Goal: Transaction & Acquisition: Book appointment/travel/reservation

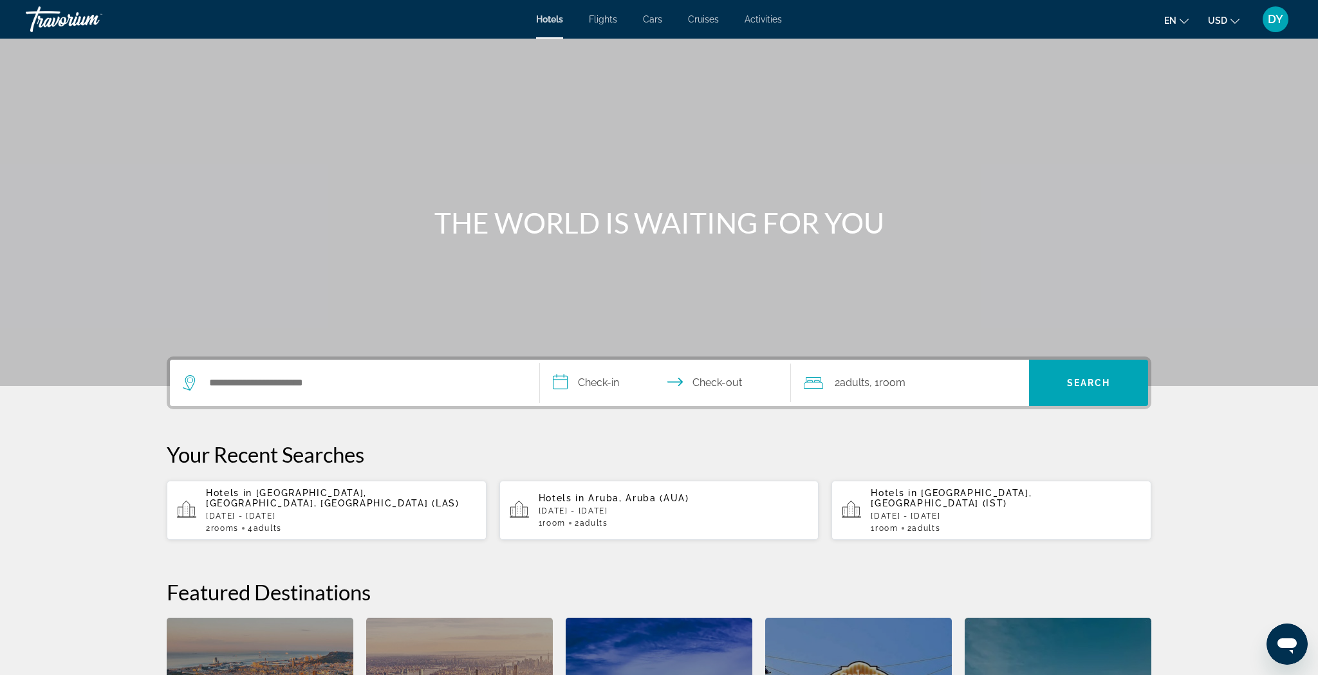
click at [318, 399] on div "Search widget" at bounding box center [355, 383] width 344 height 46
click at [311, 387] on input "Search hotel destination" at bounding box center [364, 382] width 312 height 19
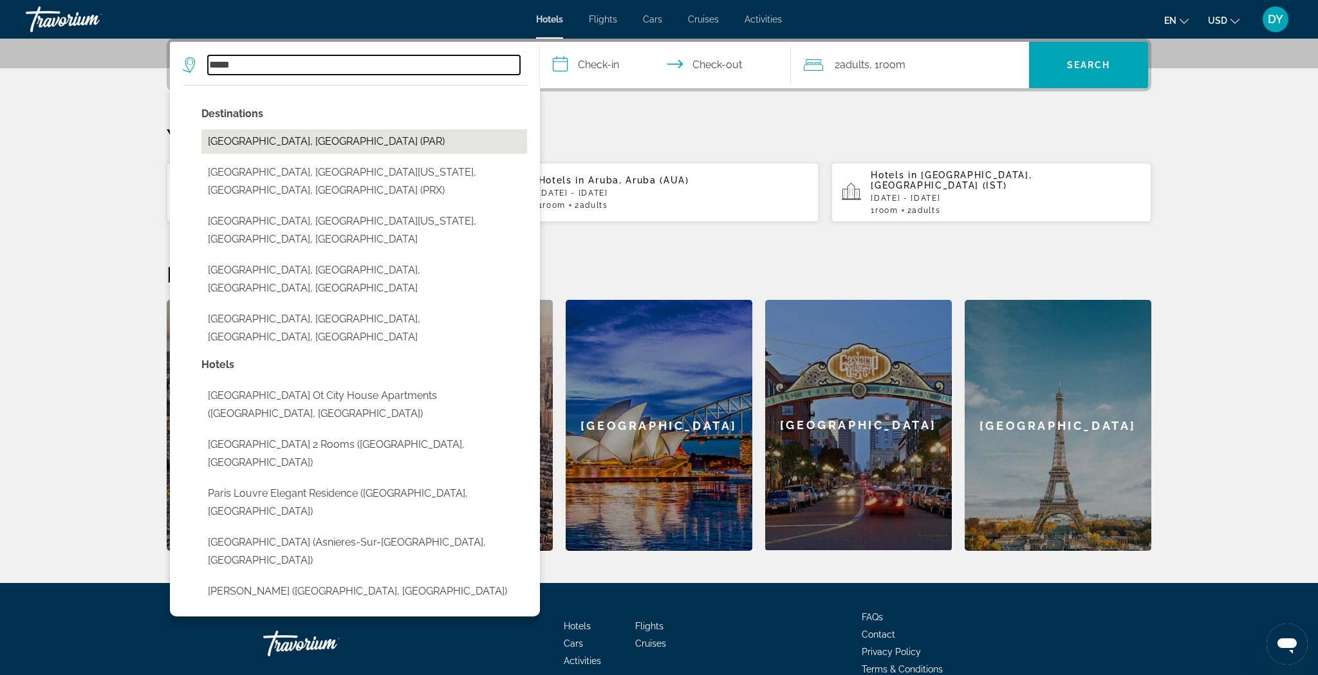
scroll to position [318, 1]
click at [257, 141] on button "[GEOGRAPHIC_DATA], [GEOGRAPHIC_DATA] (PAR)" at bounding box center [364, 141] width 326 height 24
type input "**********"
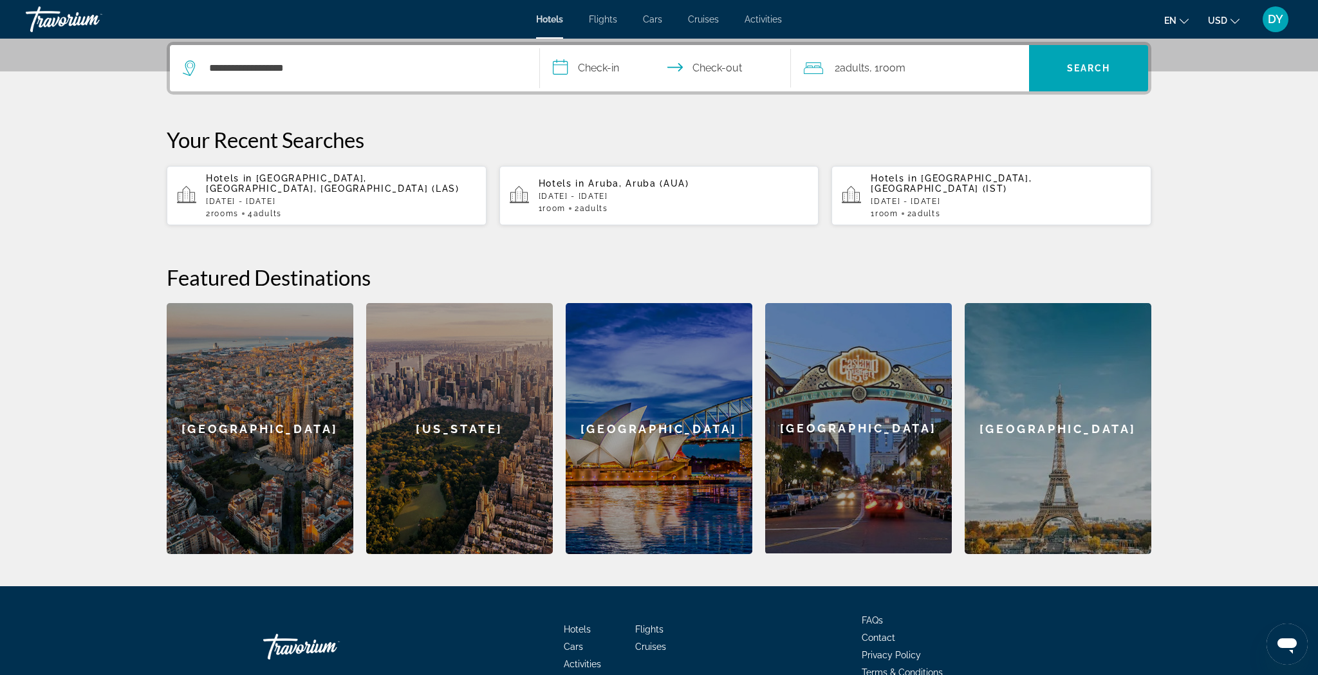
click at [585, 67] on input "**********" at bounding box center [668, 70] width 256 height 50
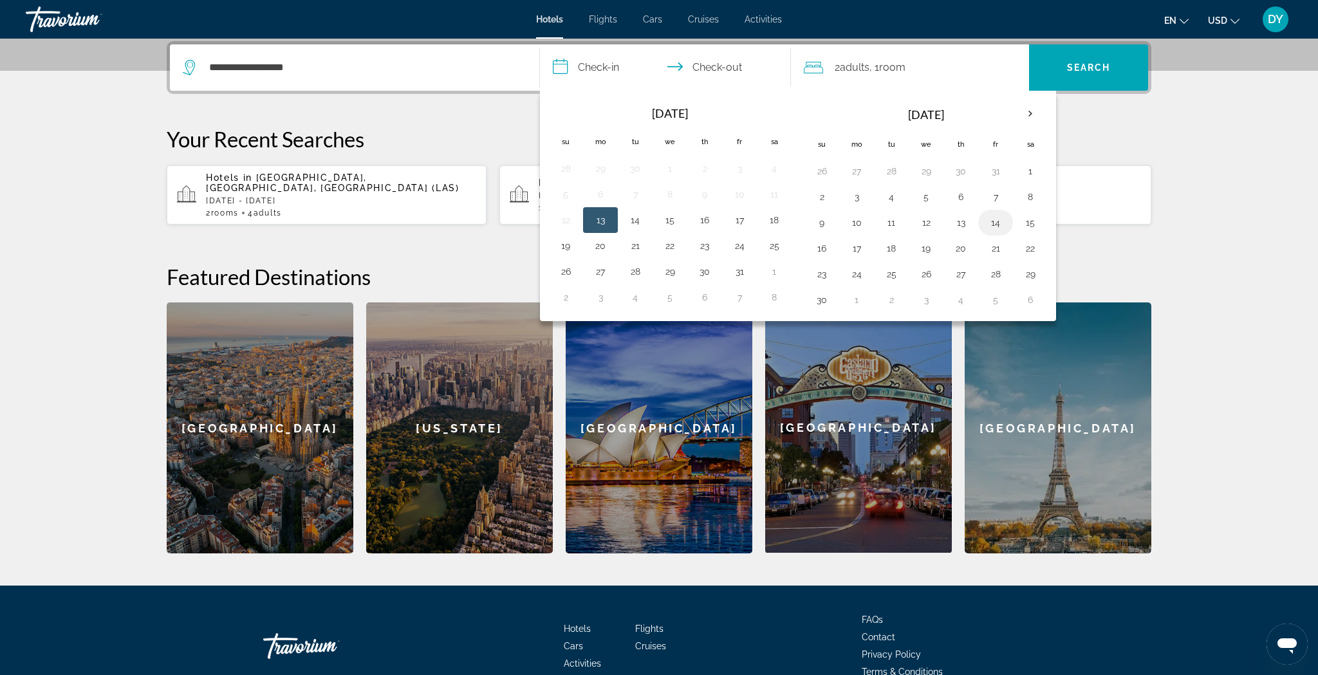
click at [993, 219] on button "14" at bounding box center [995, 223] width 21 height 18
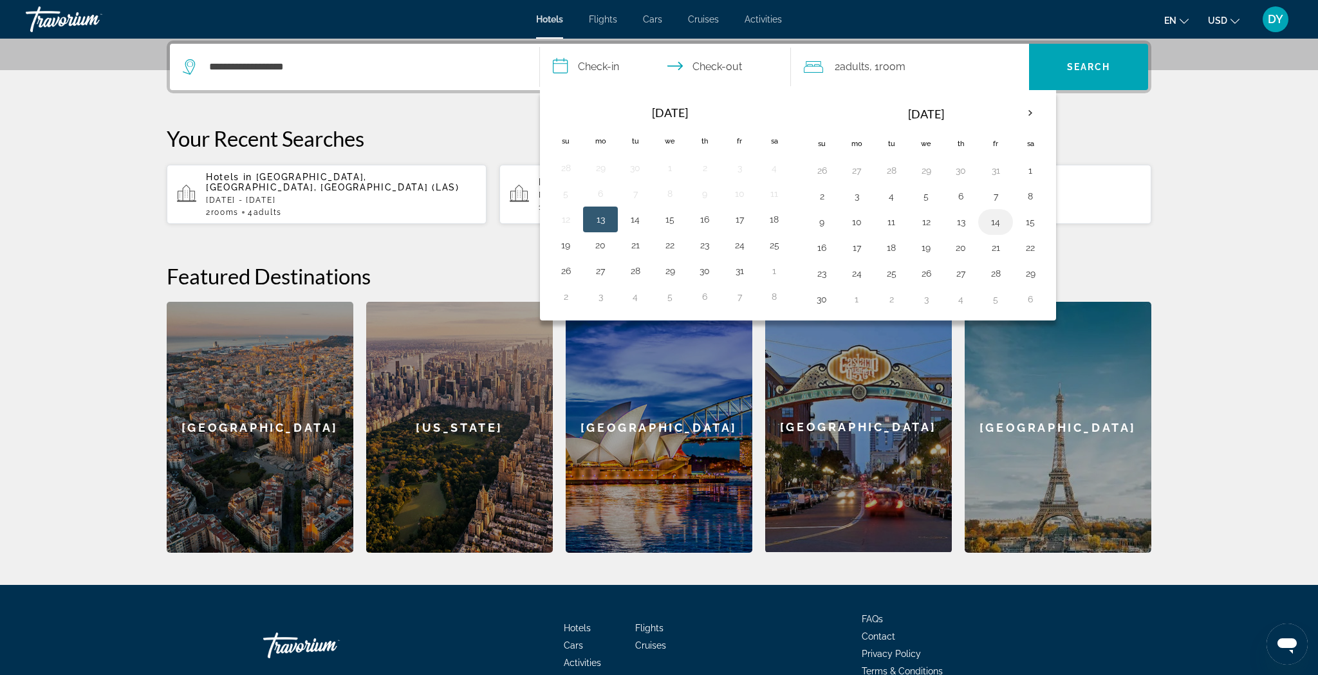
scroll to position [317, 0]
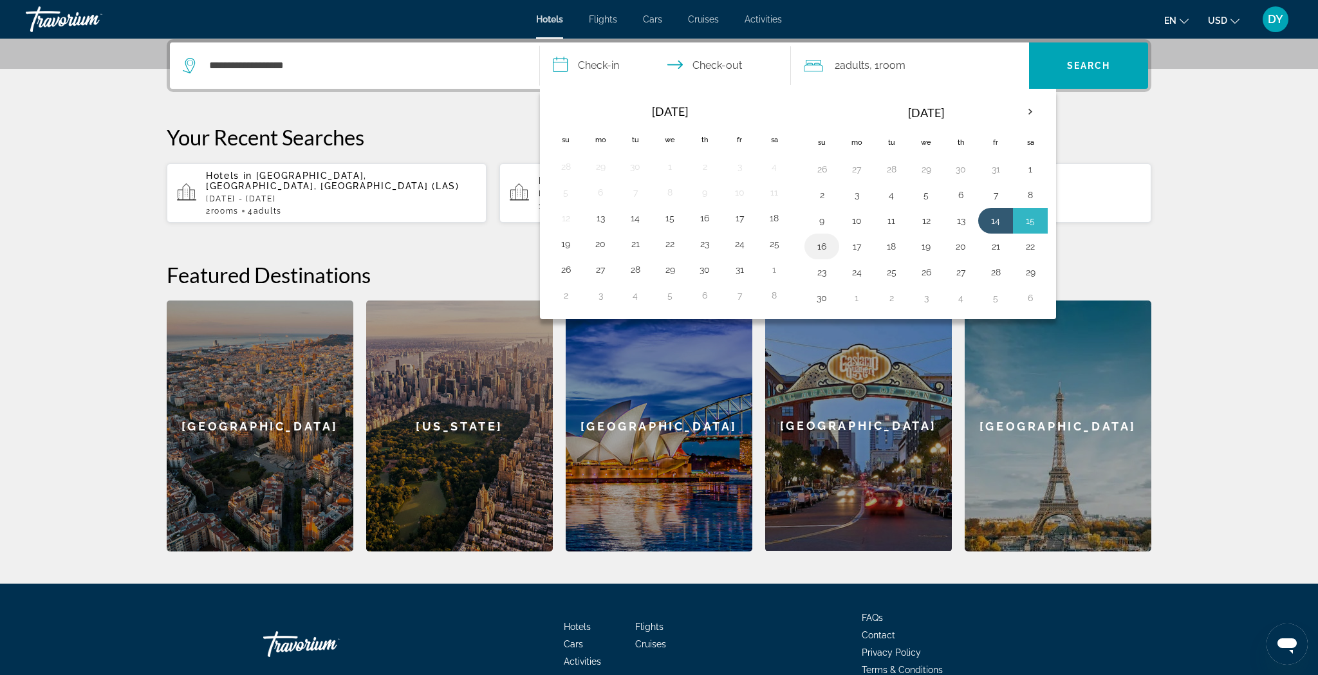
click at [820, 246] on button "16" at bounding box center [821, 246] width 21 height 18
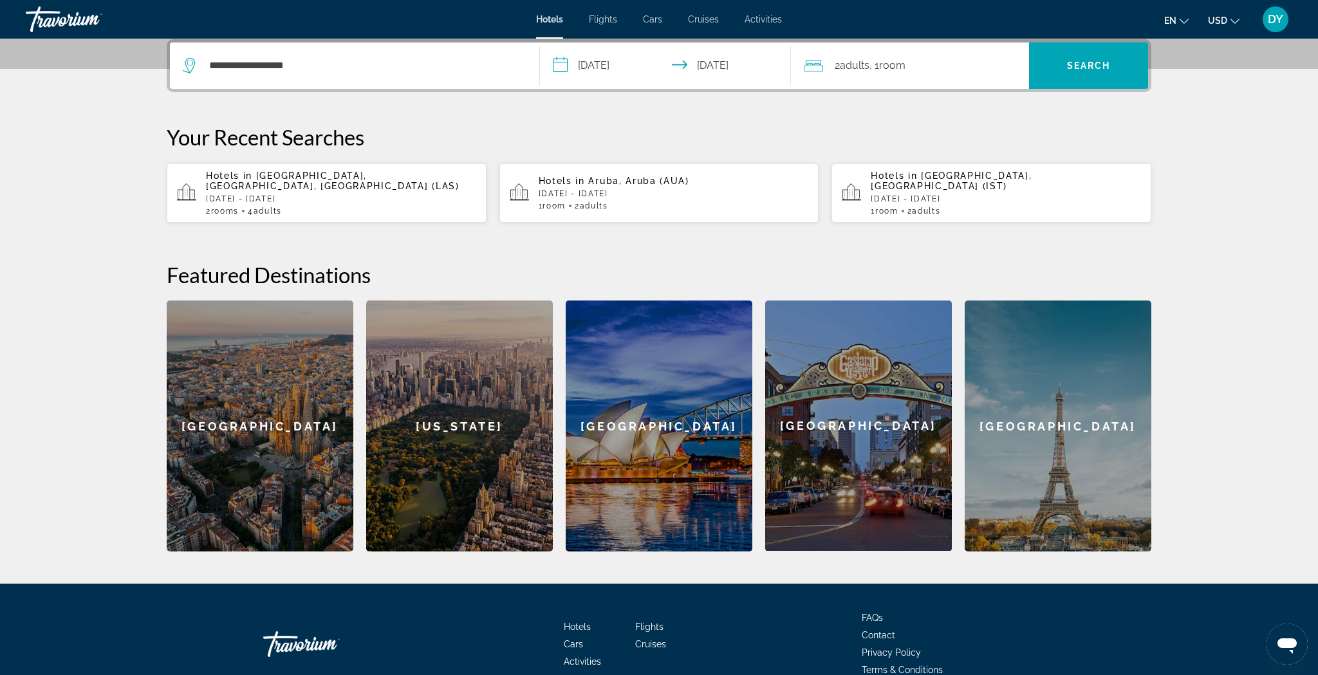
click at [595, 64] on input "**********" at bounding box center [668, 67] width 256 height 50
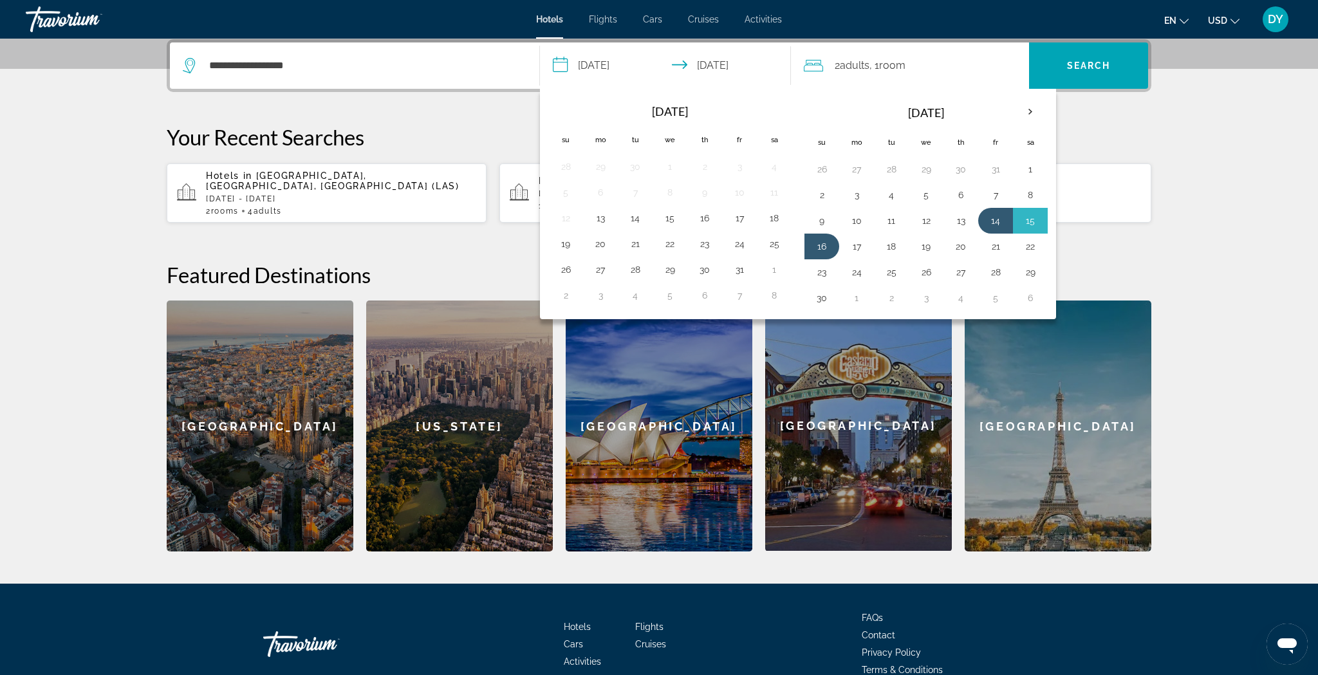
scroll to position [315, 0]
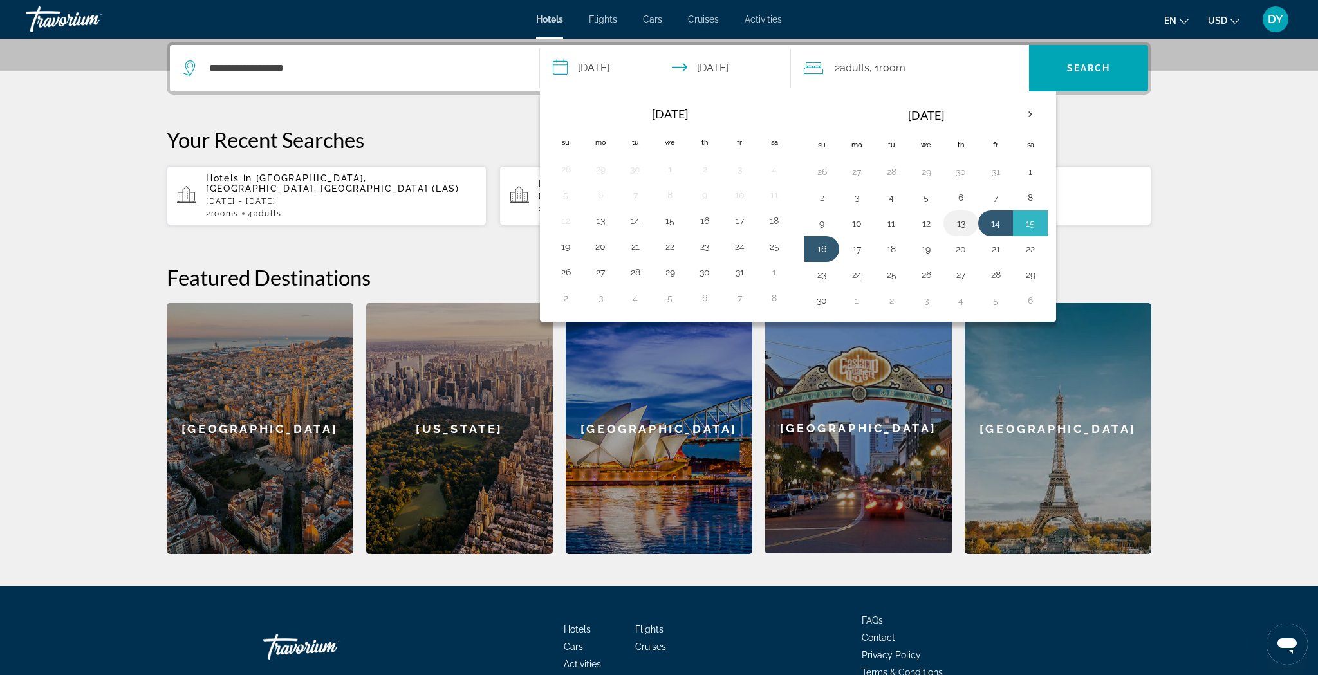
click at [957, 223] on button "13" at bounding box center [960, 223] width 21 height 18
click at [819, 246] on button "16" at bounding box center [821, 249] width 21 height 18
type input "**********"
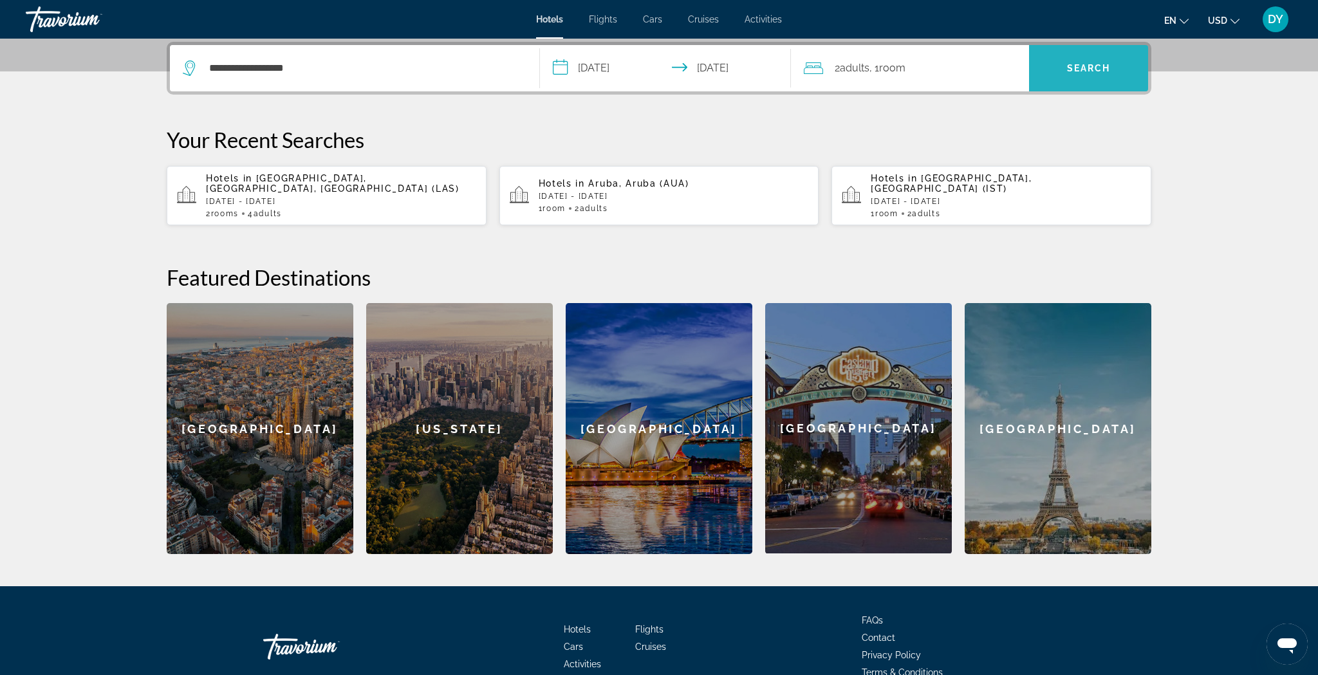
click at [997, 62] on span "Search" at bounding box center [1088, 68] width 119 height 31
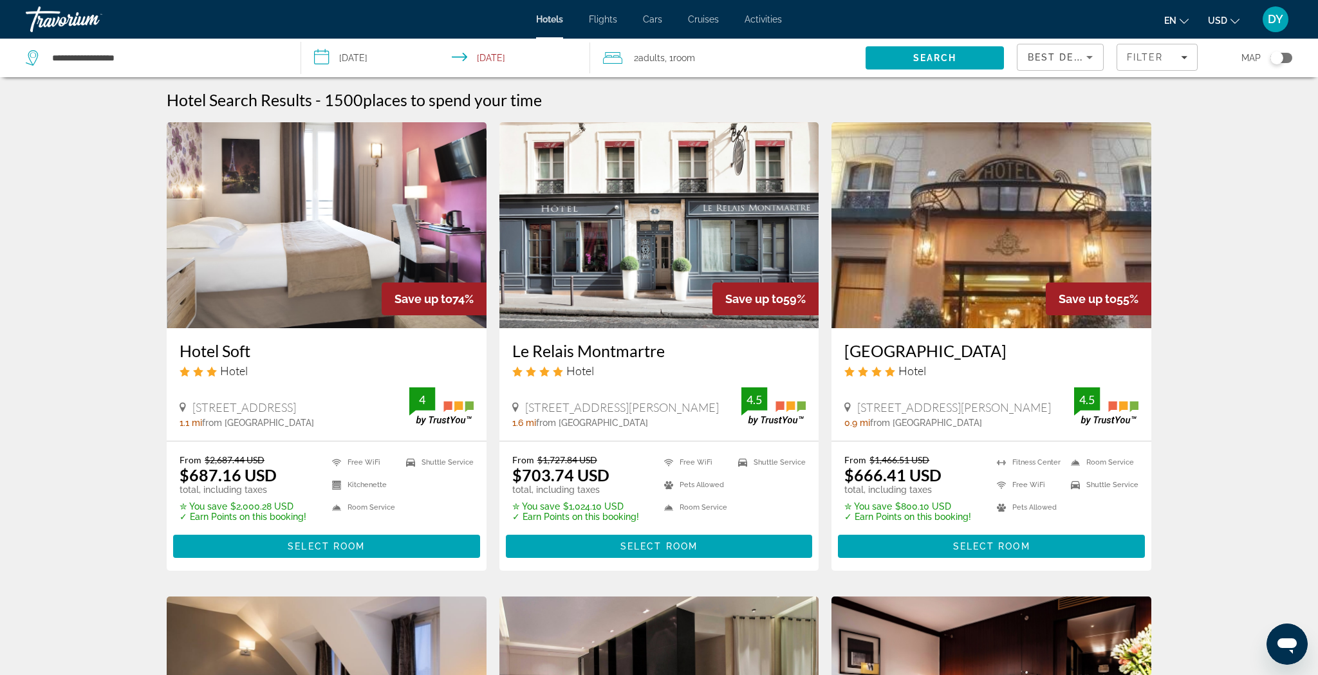
scroll to position [0, 1]
drag, startPoint x: 174, startPoint y: 423, endPoint x: 290, endPoint y: 426, distance: 115.8
click at [292, 426] on div "Hotel Soft Hotel [STREET_ADDRESS] 1.1 mi from [GEOGRAPHIC_DATA] from [GEOGRAPHI…" at bounding box center [327, 384] width 320 height 113
drag, startPoint x: 506, startPoint y: 425, endPoint x: 638, endPoint y: 428, distance: 131.9
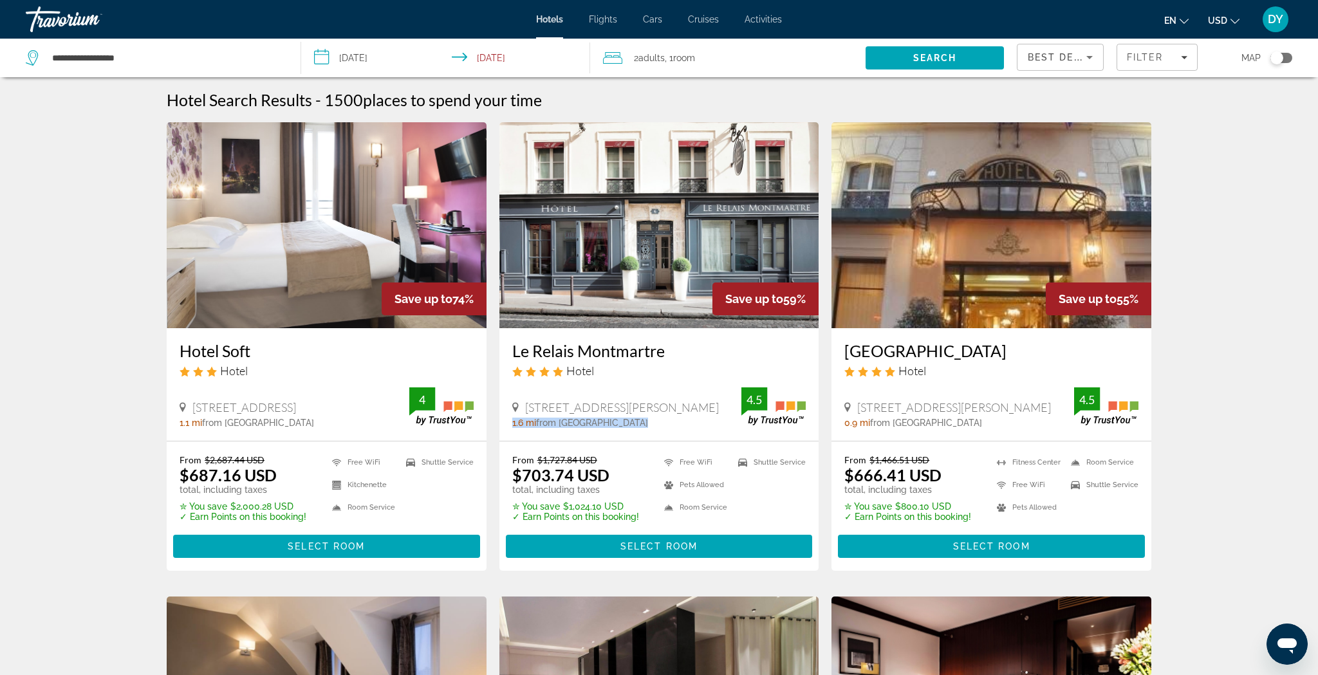
click at [638, 428] on div "Le Relais Montmartre Hotel [STREET_ADDRESS][PERSON_NAME] 1.6 mi from [GEOGRAPHI…" at bounding box center [659, 384] width 320 height 113
click at [590, 283] on img "Main content" at bounding box center [659, 225] width 320 height 206
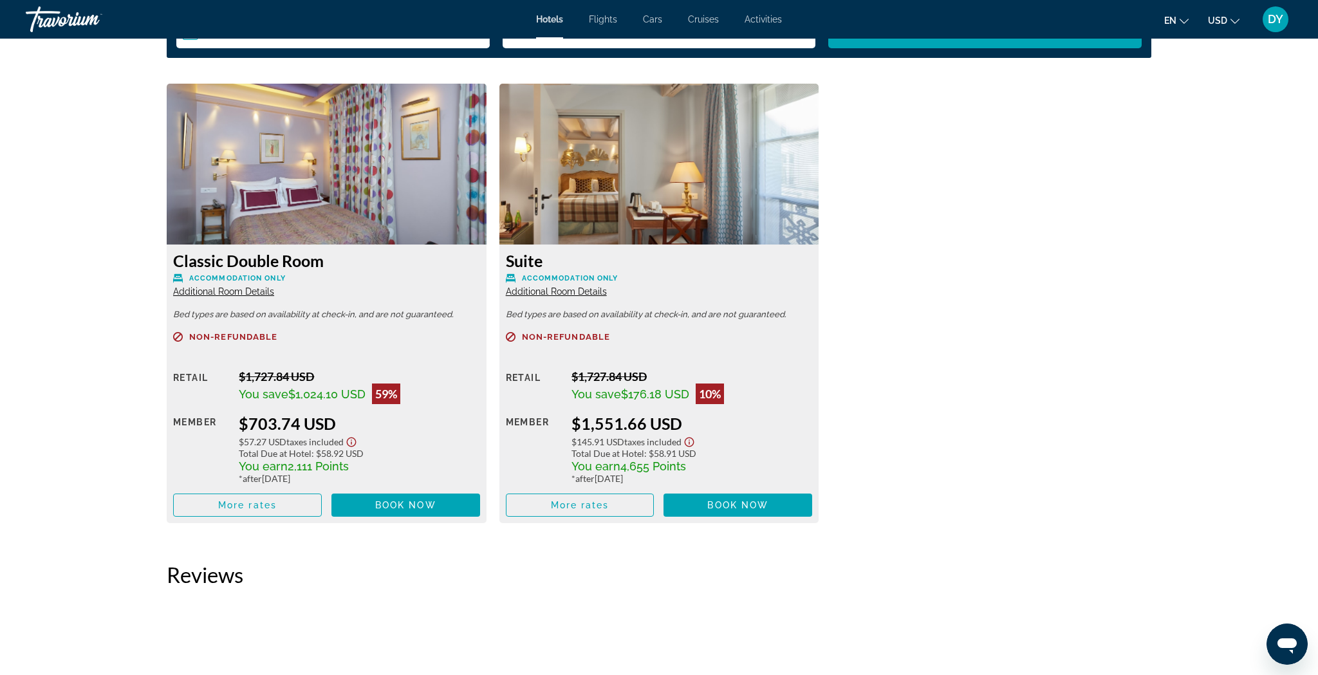
scroll to position [1746, 0]
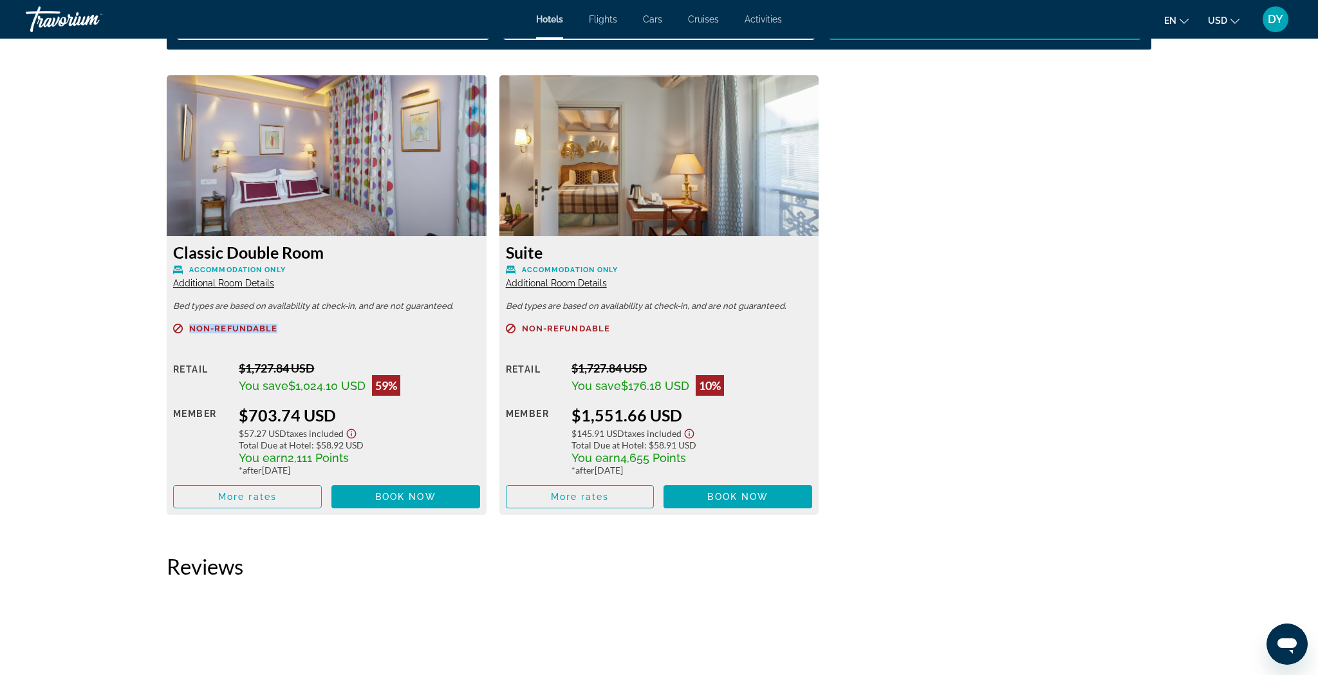
drag, startPoint x: 288, startPoint y: 325, endPoint x: 161, endPoint y: 322, distance: 126.8
click at [161, 322] on div "Classic Double Room Accommodation Only Additional Room Details Bed types are ba…" at bounding box center [326, 294] width 333 height 439
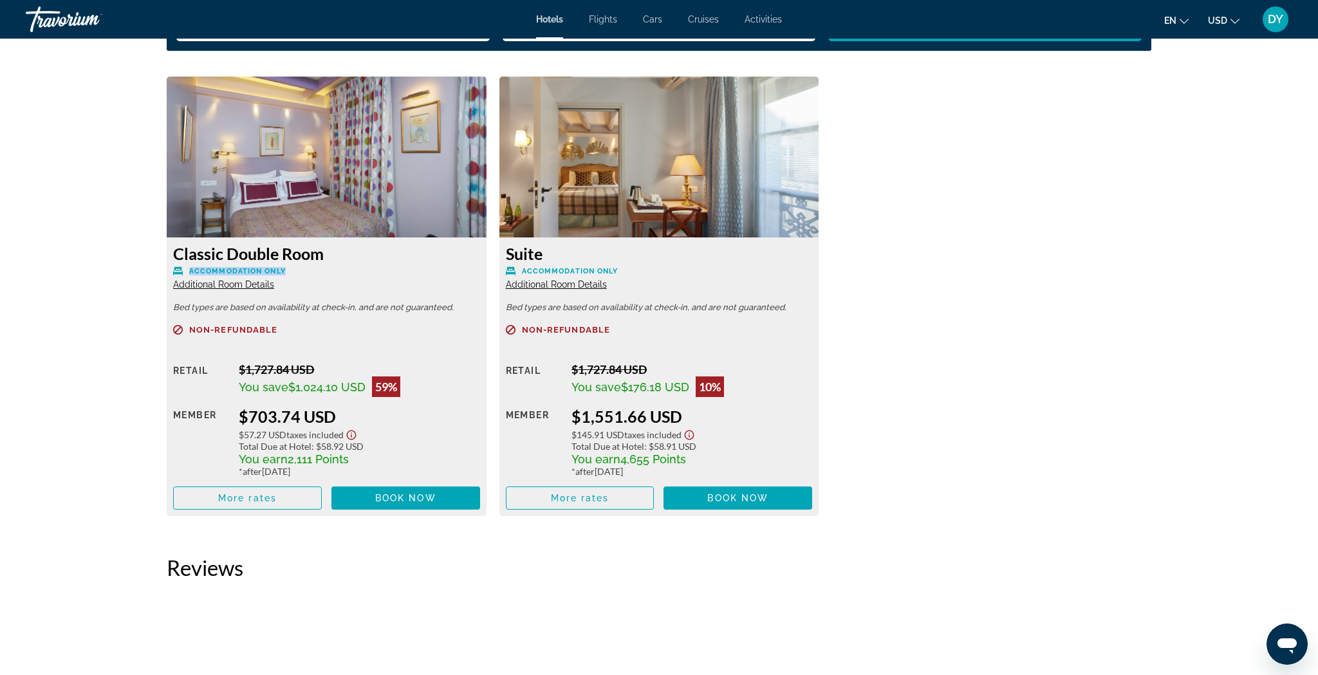
drag, startPoint x: 282, startPoint y: 266, endPoint x: 234, endPoint y: 264, distance: 48.9
click at [234, 264] on div "Classic Double Room Accommodation Only Additional Room Details" at bounding box center [326, 267] width 307 height 46
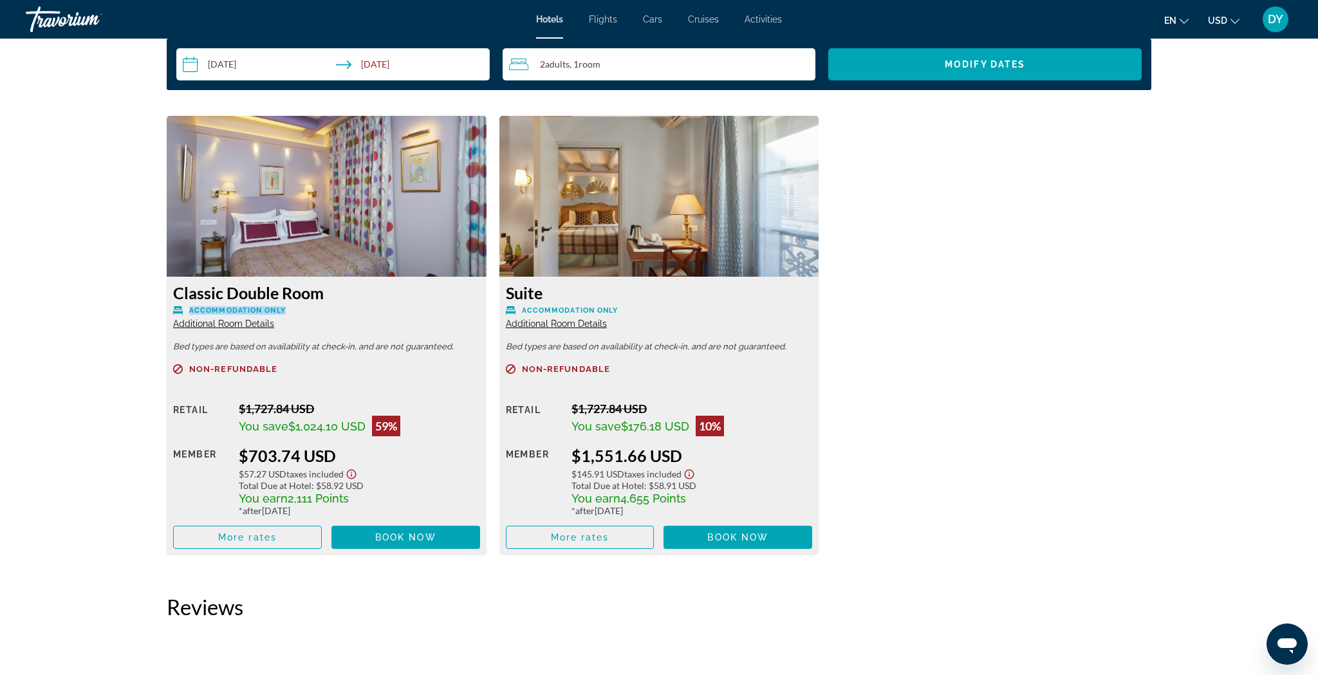
scroll to position [1704, 0]
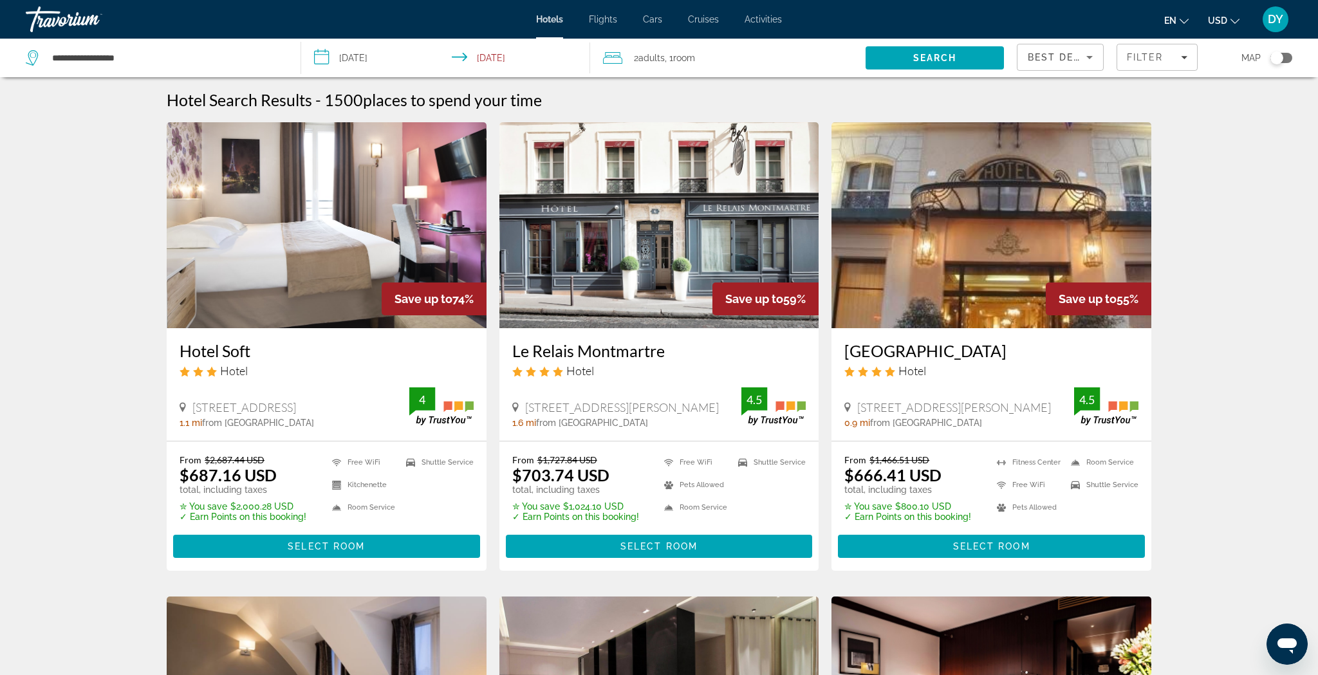
click at [975, 318] on img "Main content" at bounding box center [991, 225] width 320 height 206
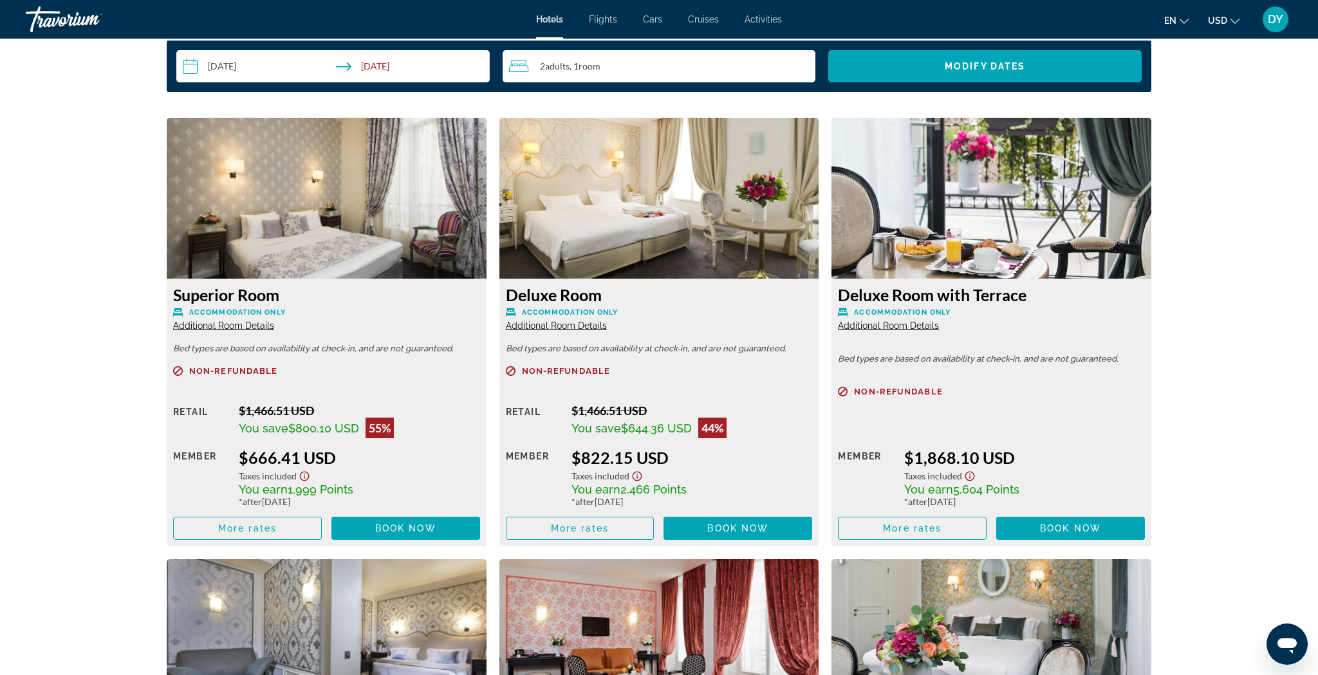
scroll to position [1702, 0]
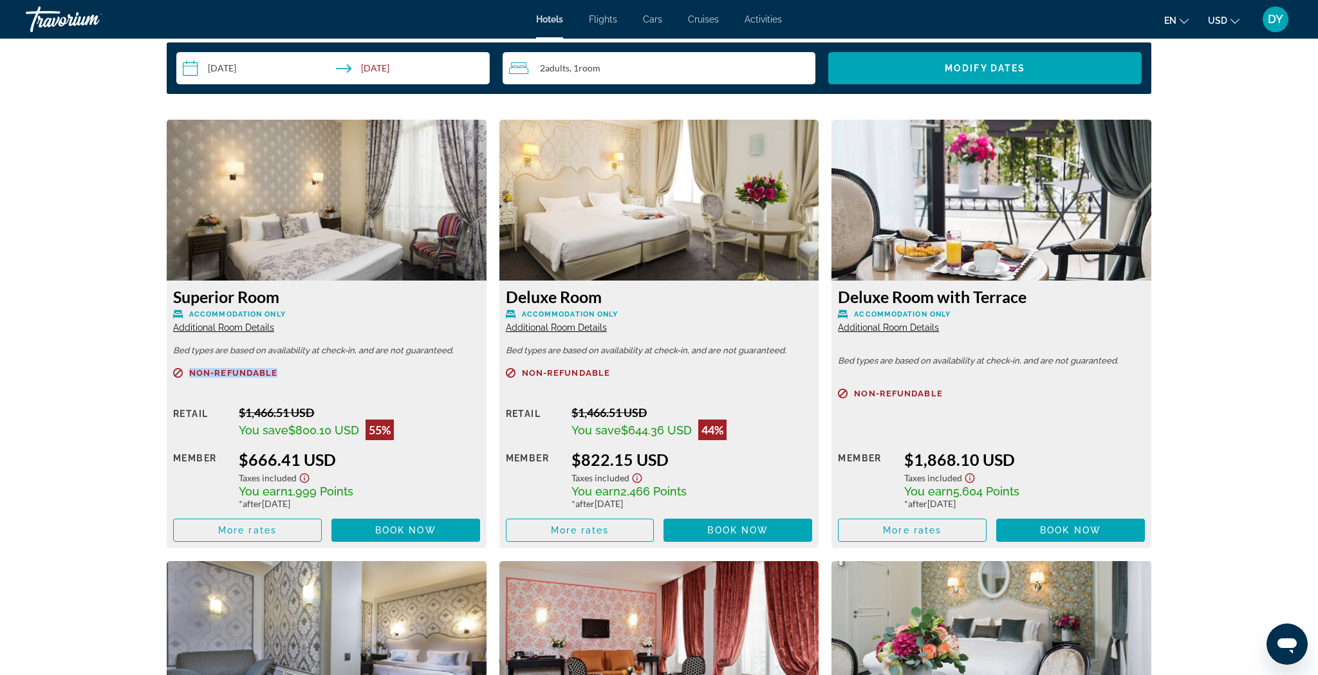
drag, startPoint x: 281, startPoint y: 376, endPoint x: 149, endPoint y: 373, distance: 131.9
click at [149, 373] on div "Overview Type Hotel Address [STREET_ADDRESS][PERSON_NAME] Description Amenities…" at bounding box center [659, 433] width 1036 height 3293
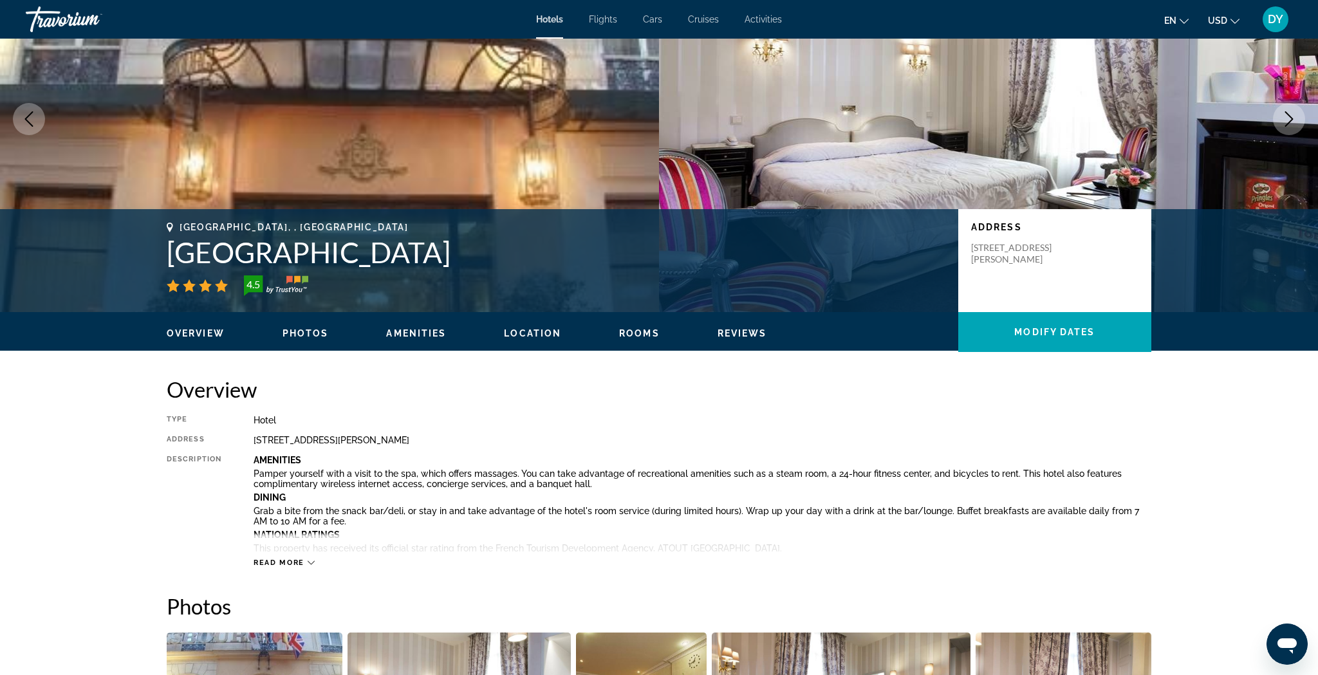
scroll to position [115, 0]
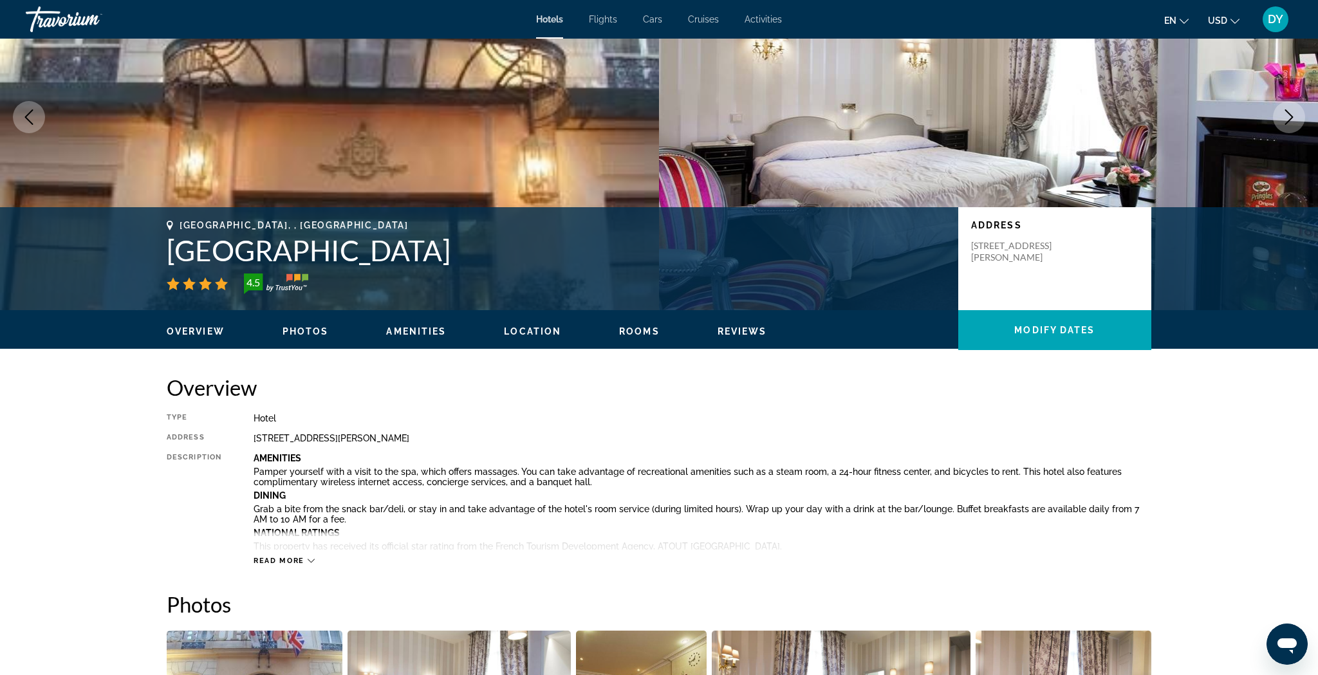
drag, startPoint x: 590, startPoint y: 253, endPoint x: 174, endPoint y: 253, distance: 416.3
click at [174, 253] on h1 "[GEOGRAPHIC_DATA]" at bounding box center [556, 250] width 778 height 33
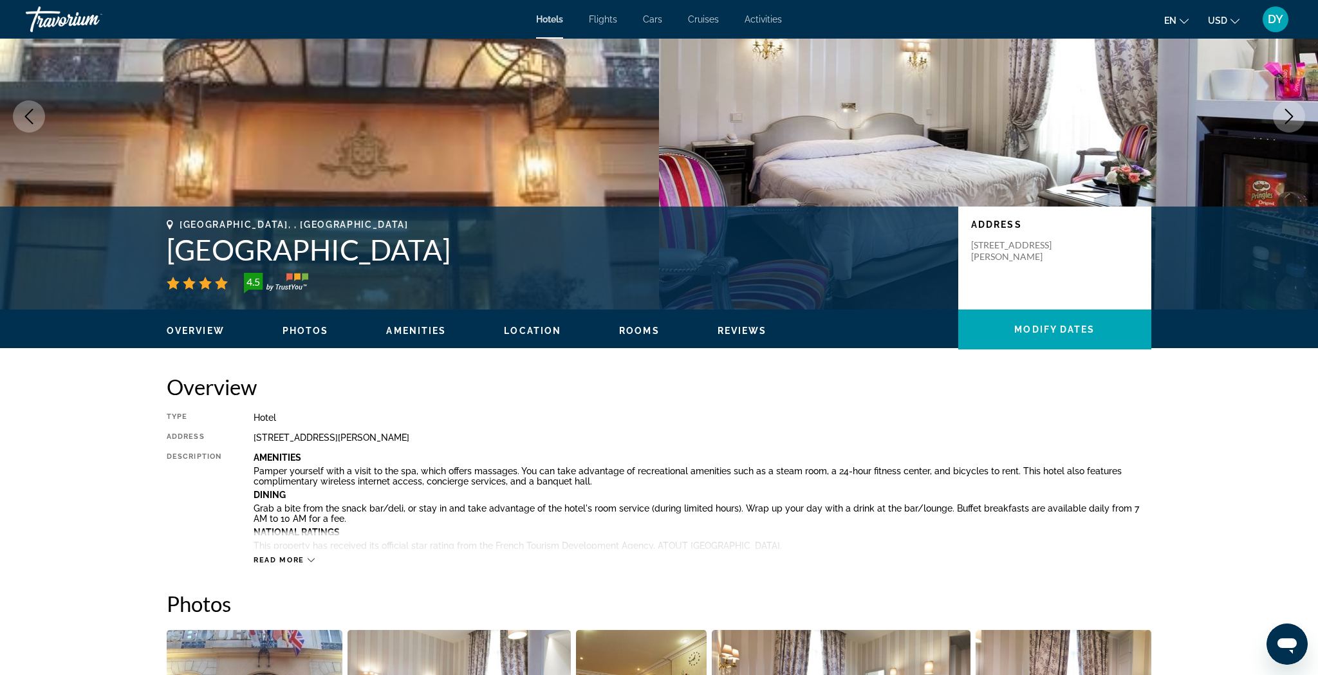
drag, startPoint x: 575, startPoint y: 266, endPoint x: 591, endPoint y: 265, distance: 16.1
click at [575, 266] on div "[GEOGRAPHIC_DATA], , [GEOGRAPHIC_DATA] [GEOGRAPHIC_DATA] 4.5" at bounding box center [556, 256] width 778 height 74
drag, startPoint x: 594, startPoint y: 259, endPoint x: 162, endPoint y: 252, distance: 431.7
click at [161, 253] on div "[GEOGRAPHIC_DATA], , [GEOGRAPHIC_DATA] [GEOGRAPHIC_DATA] 4.5 Address [STREET_AD…" at bounding box center [659, 257] width 1036 height 77
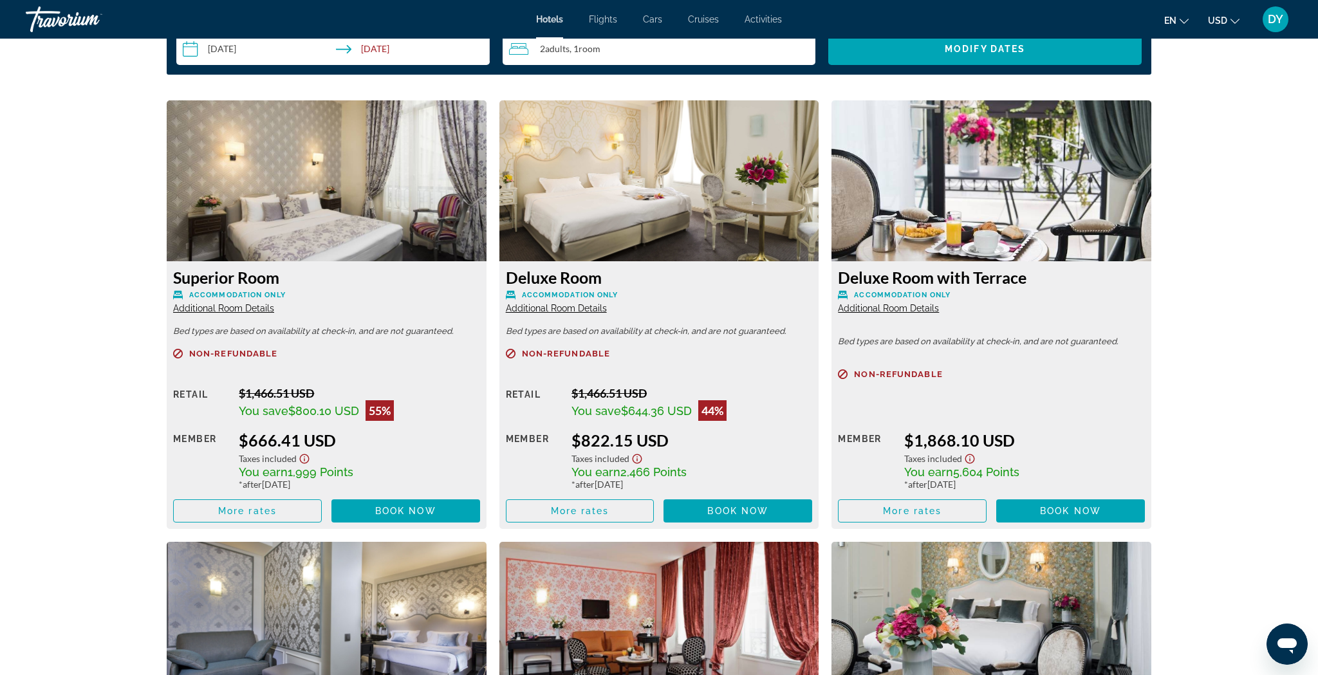
scroll to position [1717, 0]
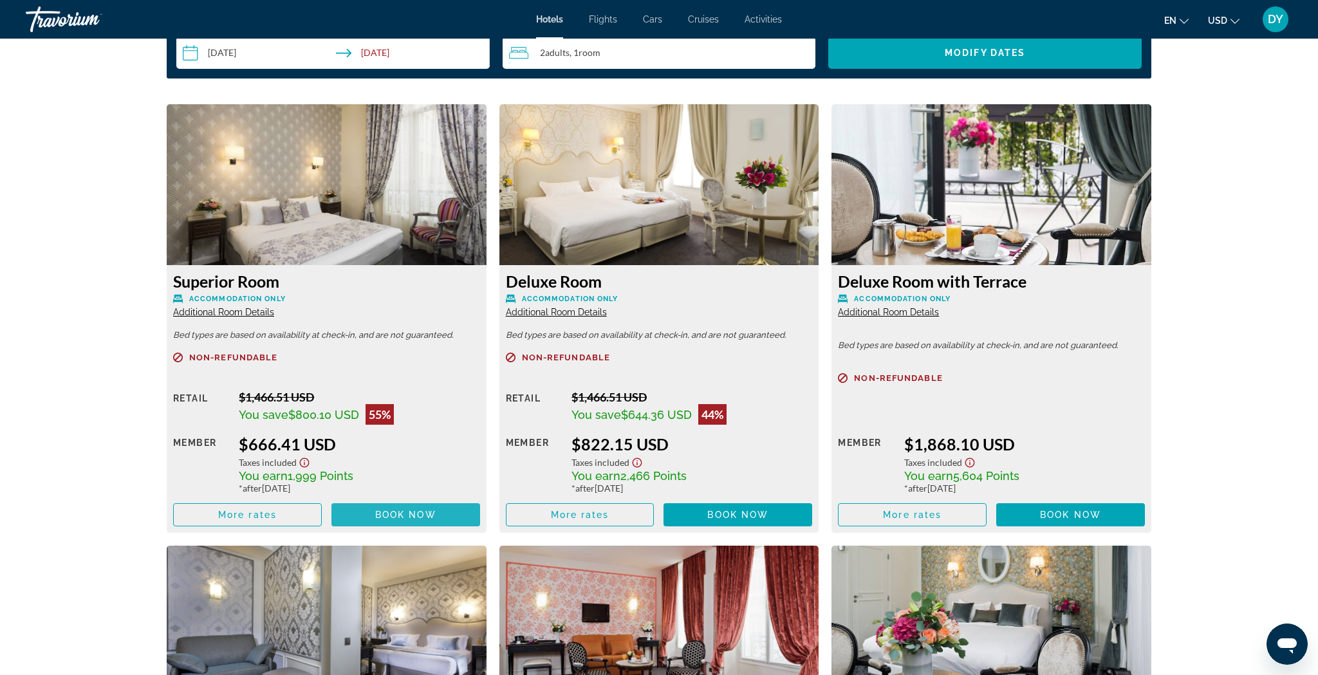
click at [407, 498] on span "Book now" at bounding box center [405, 515] width 61 height 10
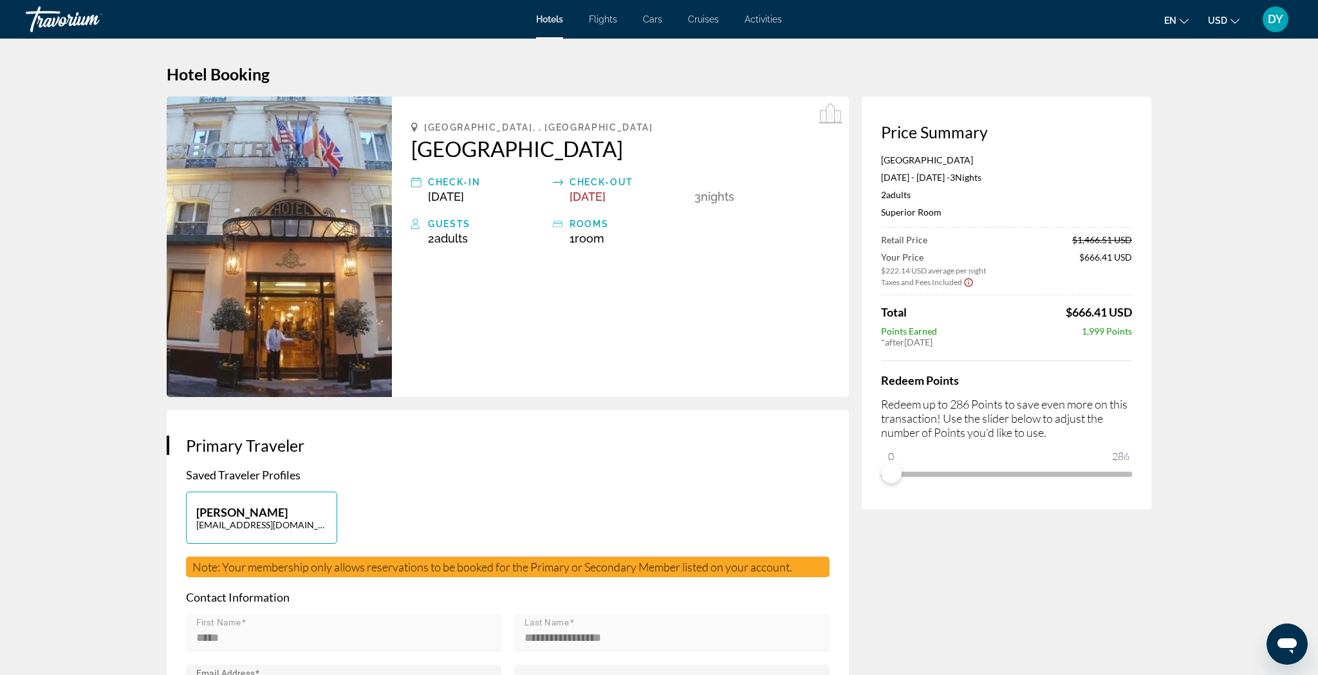
drag, startPoint x: 1133, startPoint y: 317, endPoint x: 1072, endPoint y: 315, distance: 60.5
click at [997, 316] on div "Price Summary [GEOGRAPHIC_DATA] [DATE] - [DATE] - 3 Night Nights 2 Adult Adults…" at bounding box center [1006, 303] width 290 height 413
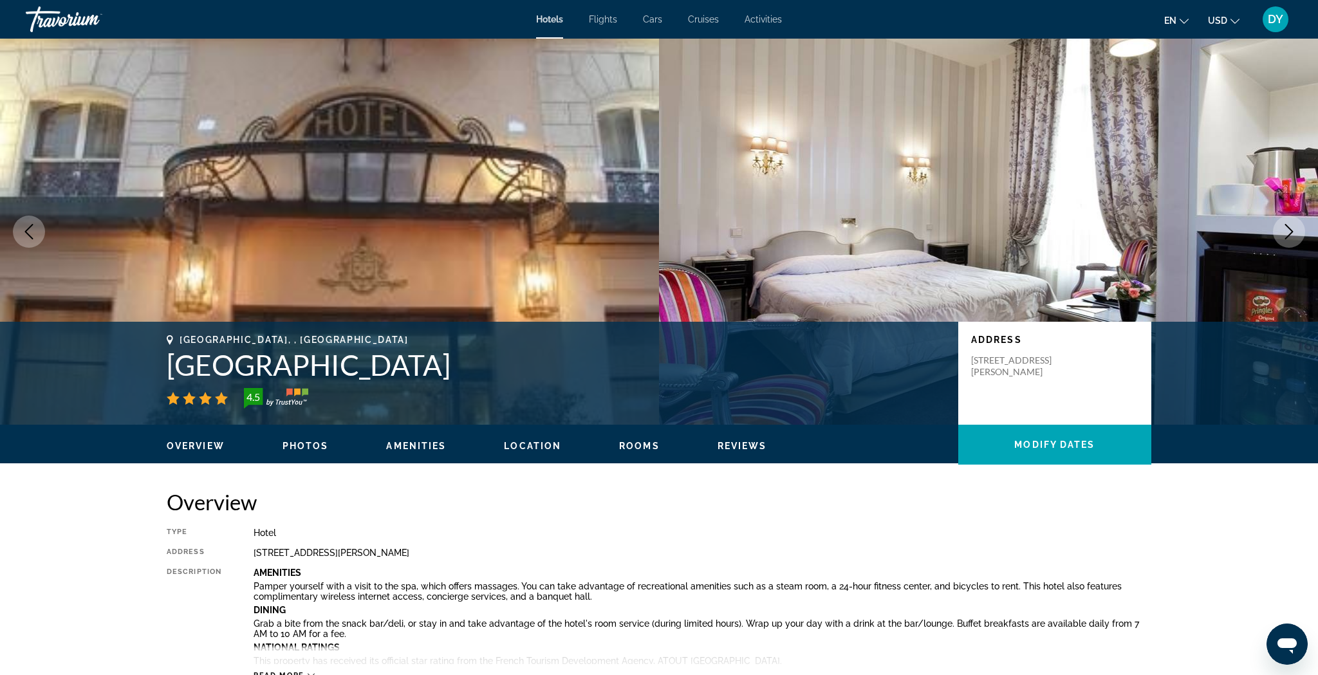
click at [550, 21] on span "Hotels" at bounding box center [549, 19] width 27 height 10
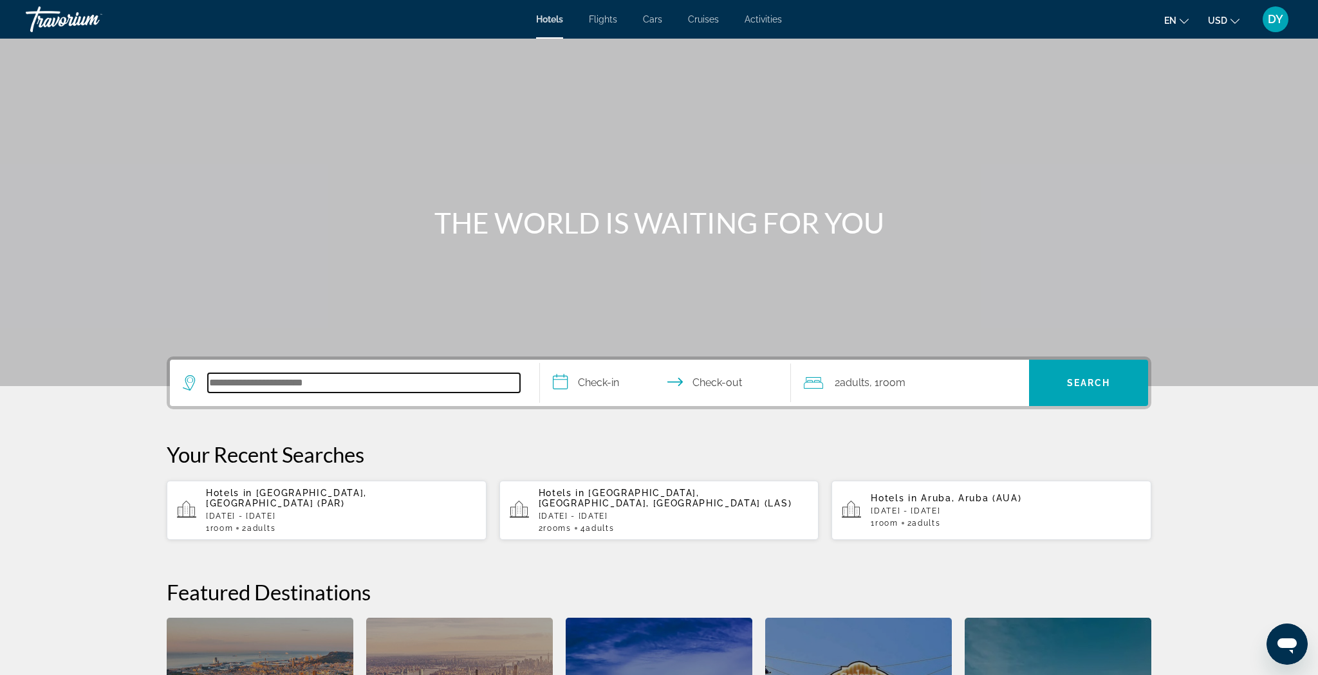
click at [299, 386] on input "Search hotel destination" at bounding box center [364, 382] width 312 height 19
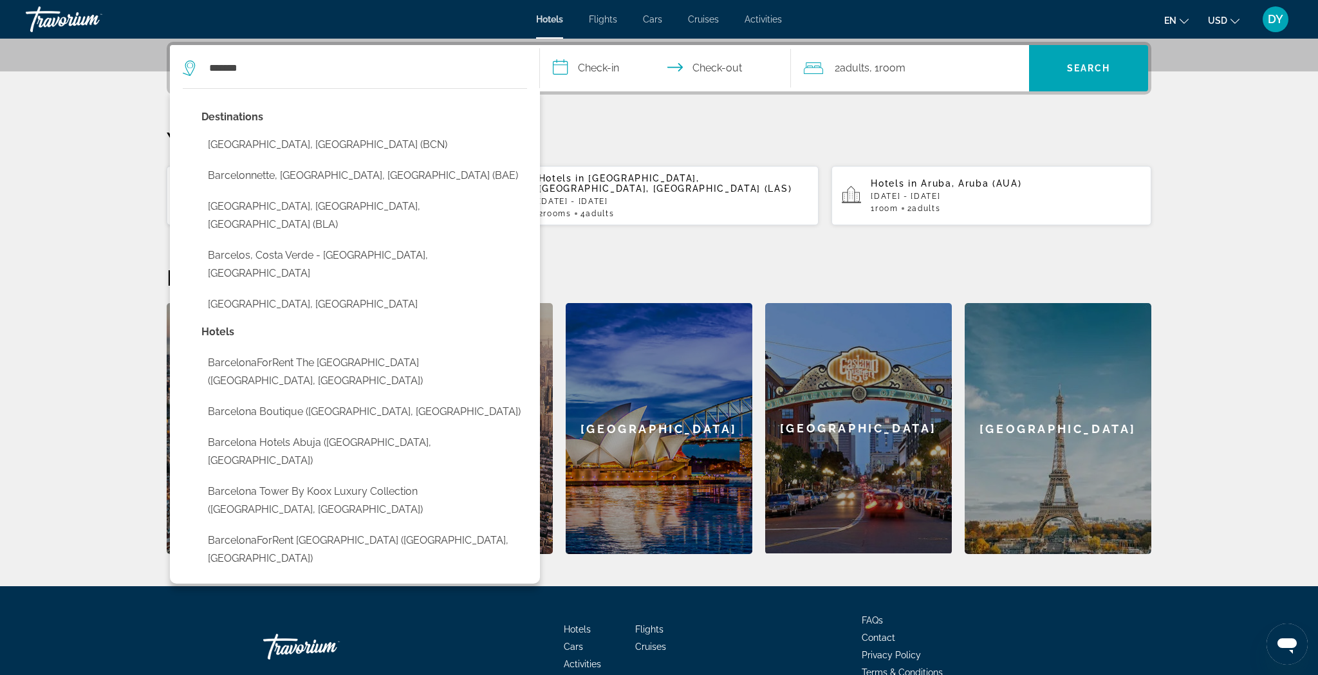
drag, startPoint x: 283, startPoint y: 226, endPoint x: 264, endPoint y: 147, distance: 82.1
click at [264, 147] on button "[GEOGRAPHIC_DATA], [GEOGRAPHIC_DATA] (BCN)" at bounding box center [364, 145] width 326 height 24
type input "**********"
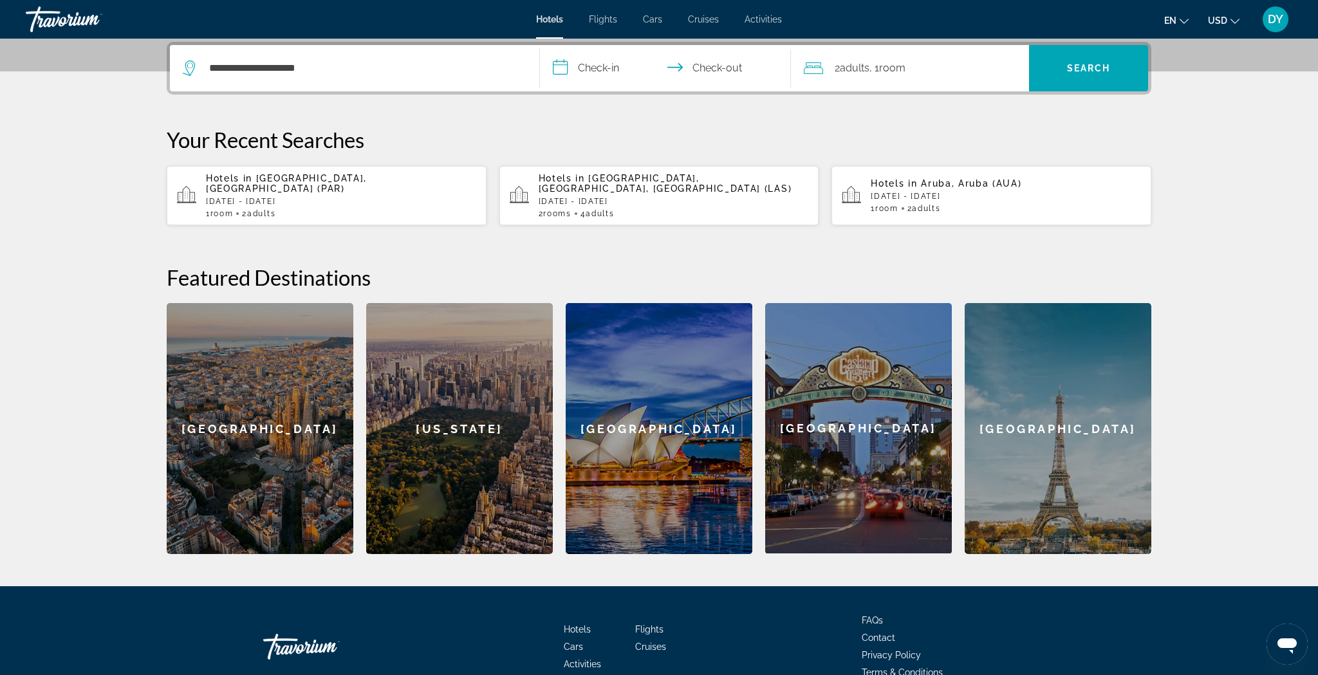
click at [593, 73] on input "**********" at bounding box center [668, 70] width 256 height 50
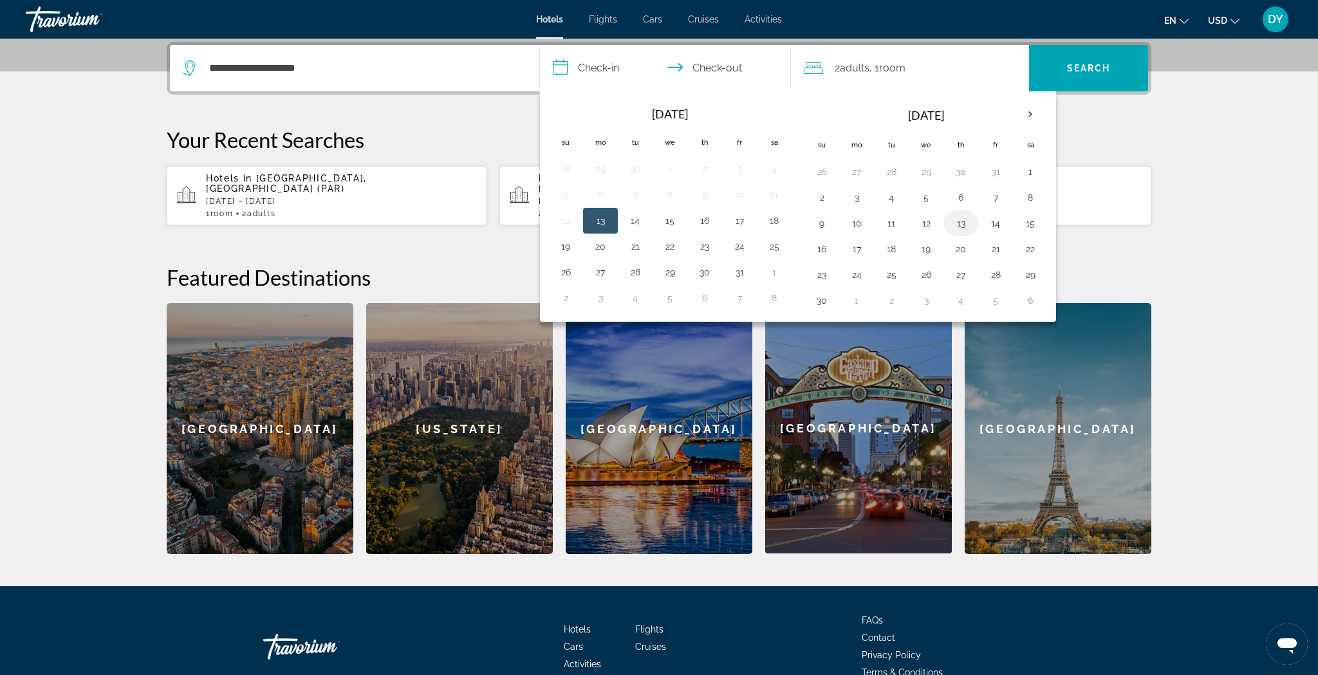
click at [956, 219] on button "13" at bounding box center [960, 223] width 21 height 18
click at [825, 244] on button "16" at bounding box center [821, 249] width 21 height 18
type input "**********"
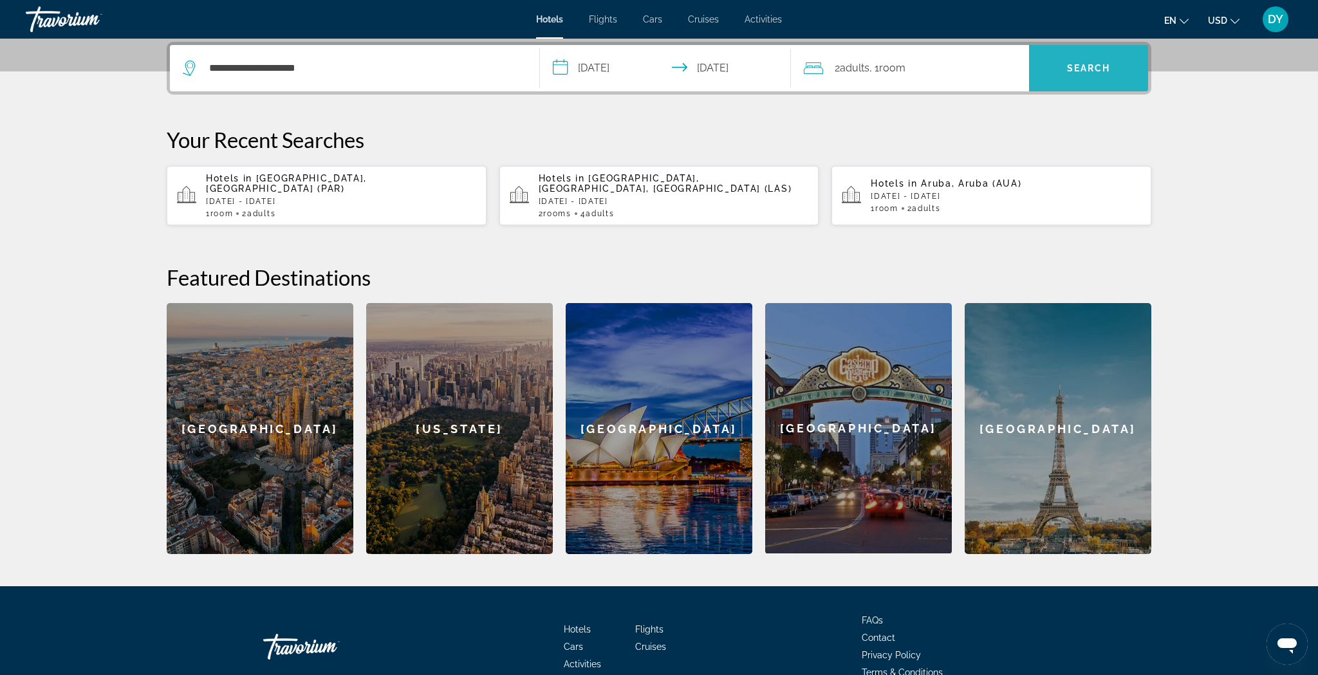
click at [997, 73] on span "Search" at bounding box center [1088, 68] width 119 height 31
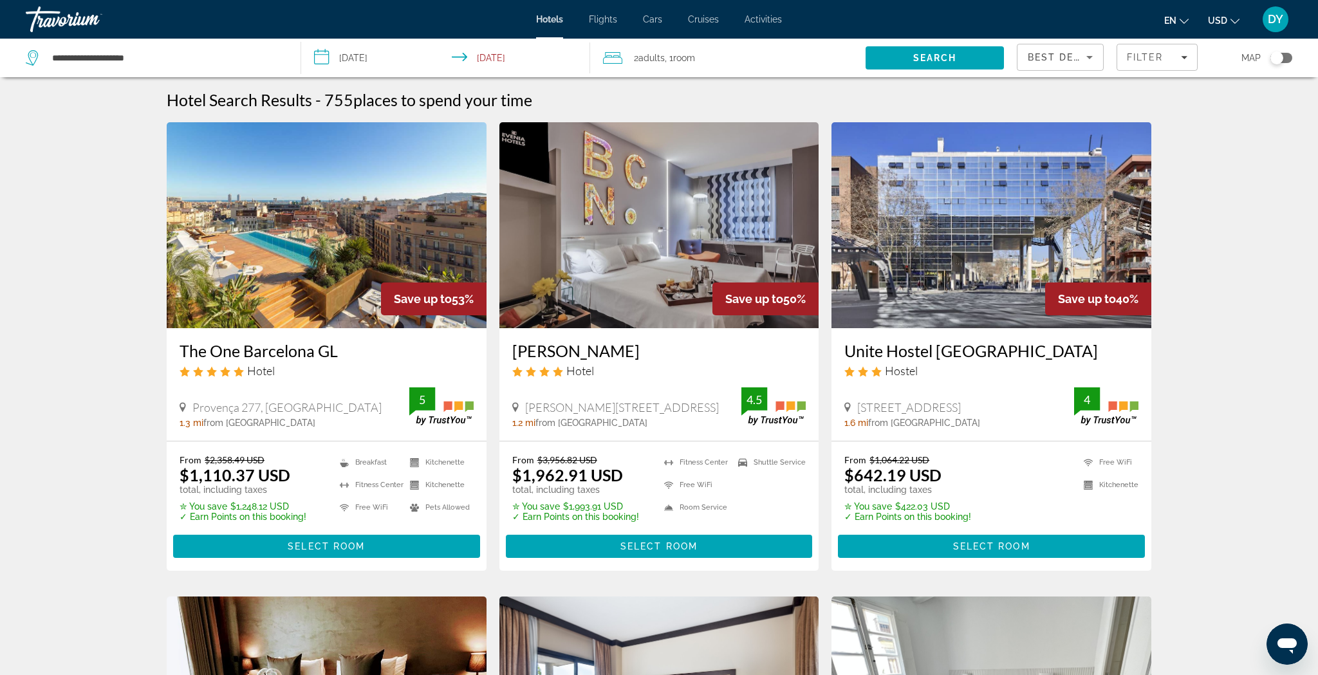
drag, startPoint x: 179, startPoint y: 372, endPoint x: 241, endPoint y: 373, distance: 61.8
click at [241, 373] on div "The One Barcelona GL Hotel [GEOGRAPHIC_DATA], [GEOGRAPHIC_DATA] 1.3 mi from [GE…" at bounding box center [327, 384] width 320 height 113
click at [320, 498] on span "Main content" at bounding box center [326, 546] width 307 height 31
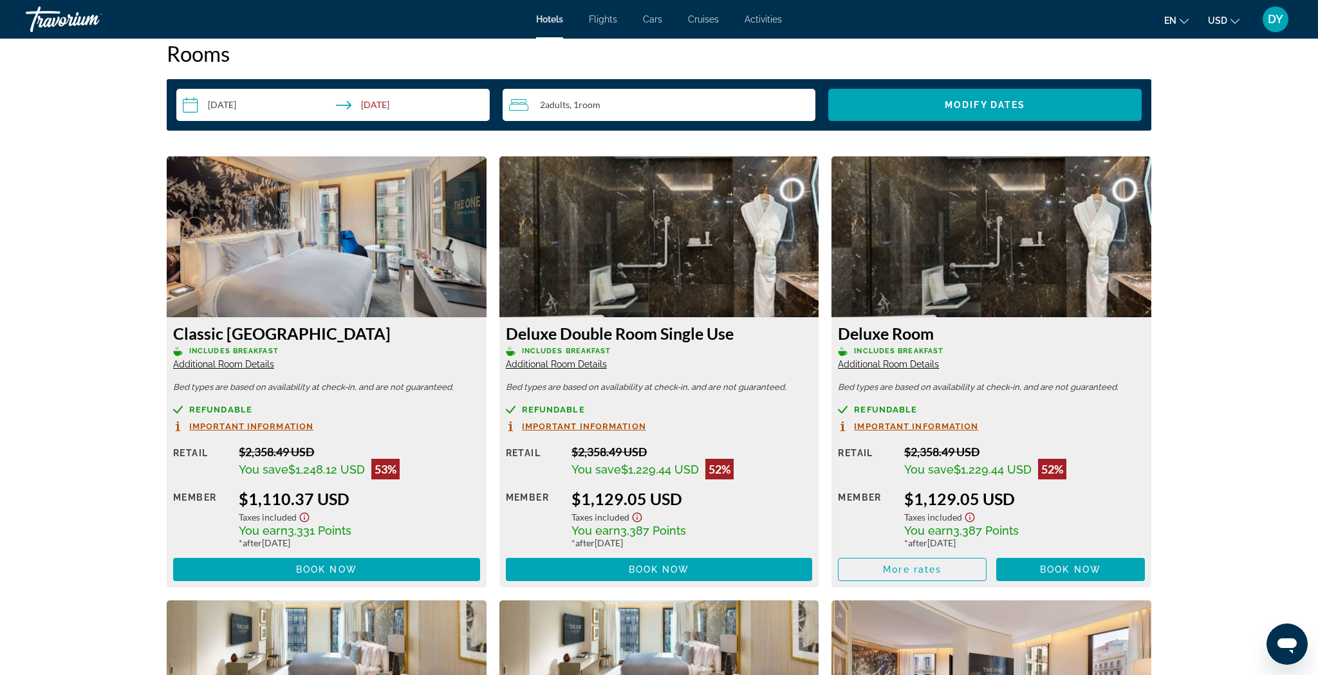
scroll to position [1660, 0]
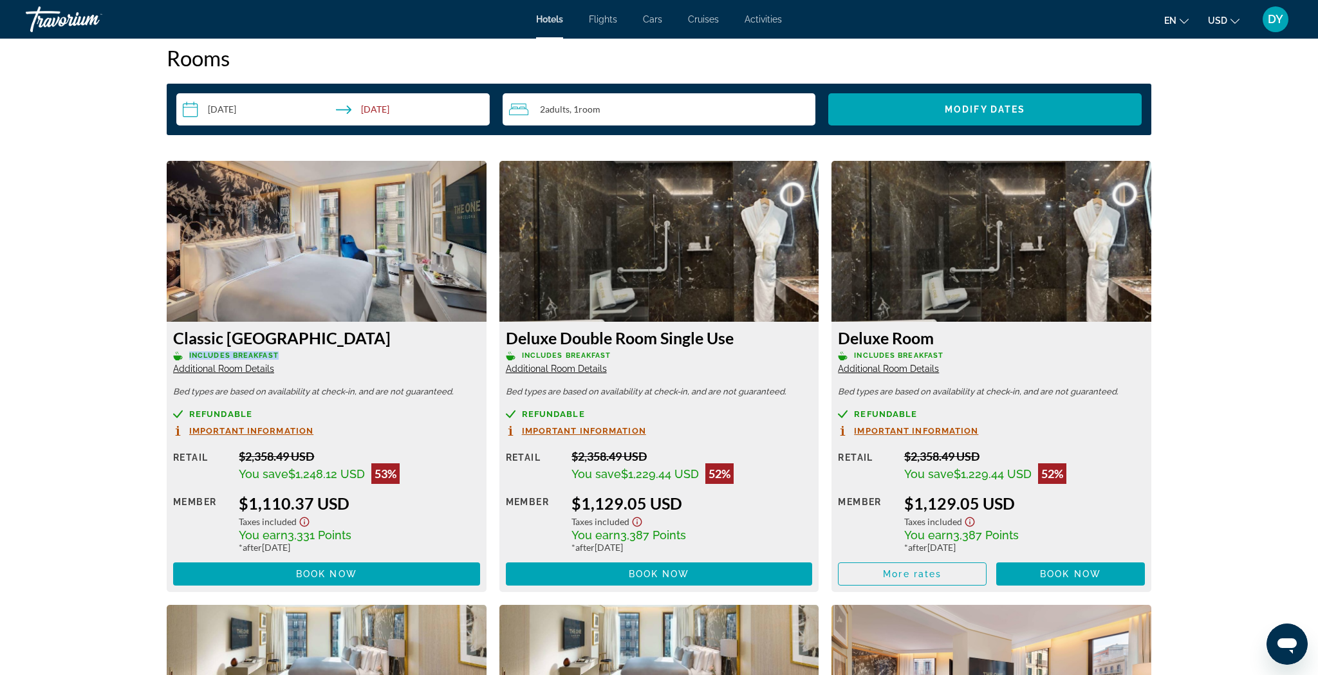
drag, startPoint x: 280, startPoint y: 353, endPoint x: 181, endPoint y: 353, distance: 98.4
click at [181, 353] on p "Includes Breakfast" at bounding box center [326, 356] width 307 height 10
drag, startPoint x: 259, startPoint y: 417, endPoint x: 189, endPoint y: 417, distance: 69.5
click at [189, 417] on div "Refundable" at bounding box center [326, 414] width 307 height 10
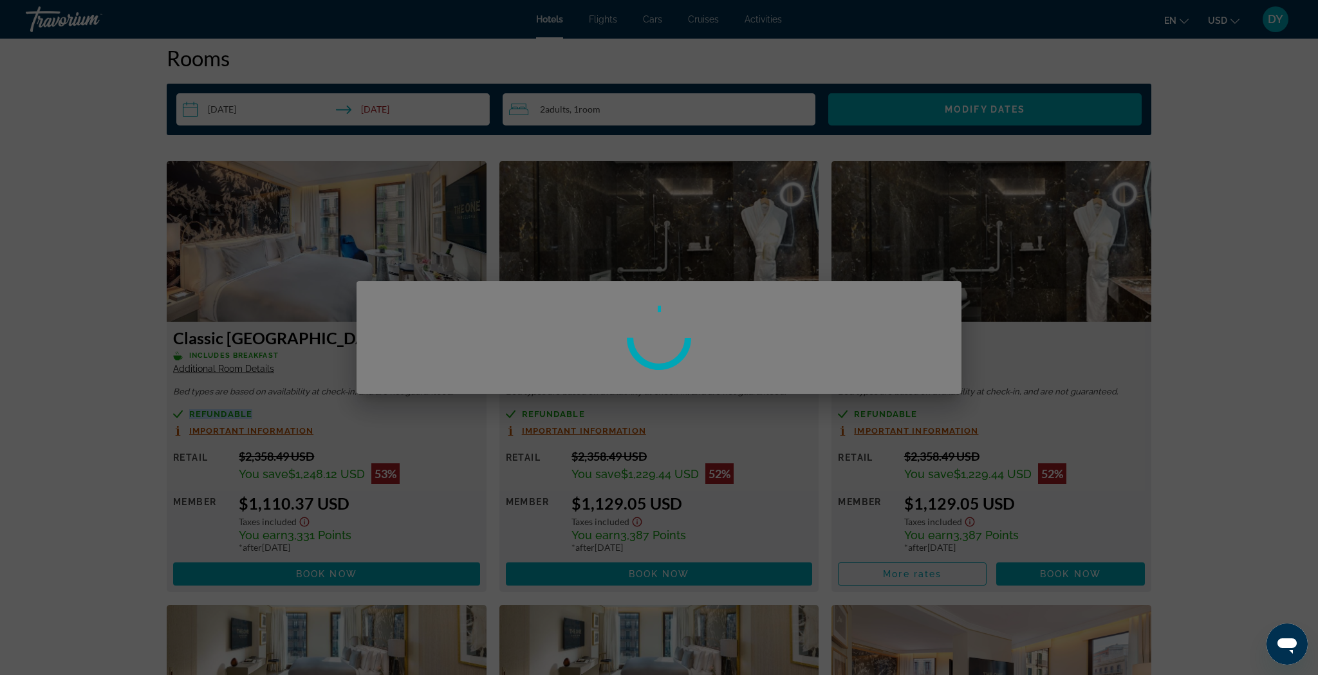
scroll to position [0, 0]
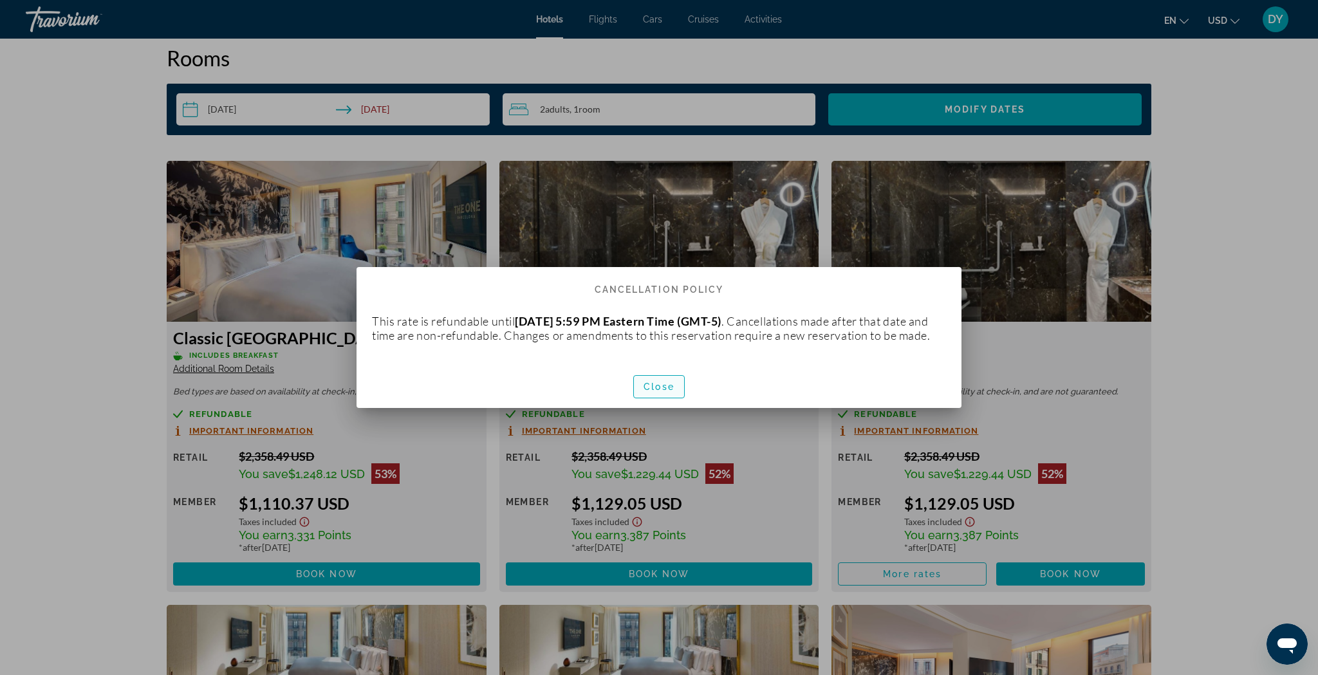
click at [654, 392] on span "Close" at bounding box center [658, 387] width 31 height 10
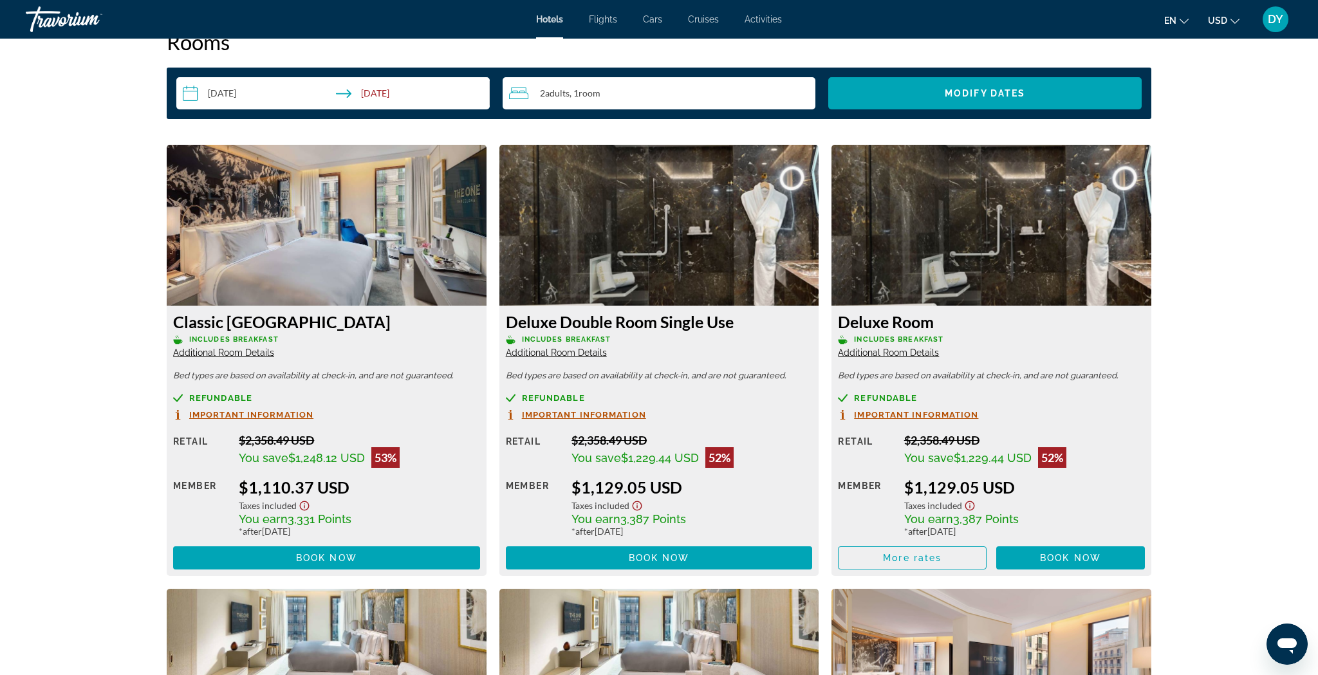
scroll to position [1677, 0]
click at [329, 498] on span "Book now" at bounding box center [326, 558] width 61 height 10
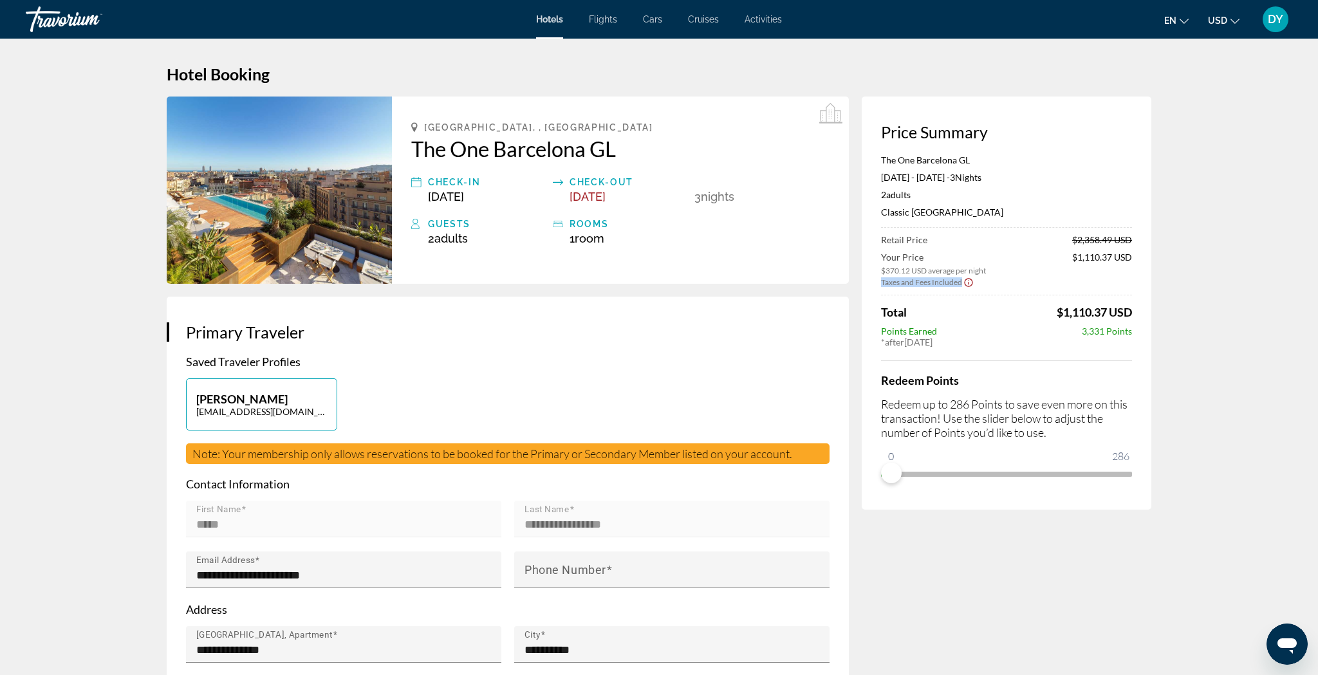
drag, startPoint x: 878, startPoint y: 284, endPoint x: 962, endPoint y: 285, distance: 84.3
click at [962, 285] on div "Price Summary The One Barcelona GL [DATE] - [DATE] - 3 Night Nights 2 Adult Adu…" at bounding box center [1006, 303] width 290 height 413
drag, startPoint x: 1133, startPoint y: 315, endPoint x: 1061, endPoint y: 318, distance: 72.1
click at [997, 318] on div "Price Summary The One Barcelona GL [DATE] - [DATE] - 3 Night Nights 2 Adult Adu…" at bounding box center [1006, 303] width 290 height 413
drag, startPoint x: 620, startPoint y: 151, endPoint x: 586, endPoint y: 151, distance: 33.5
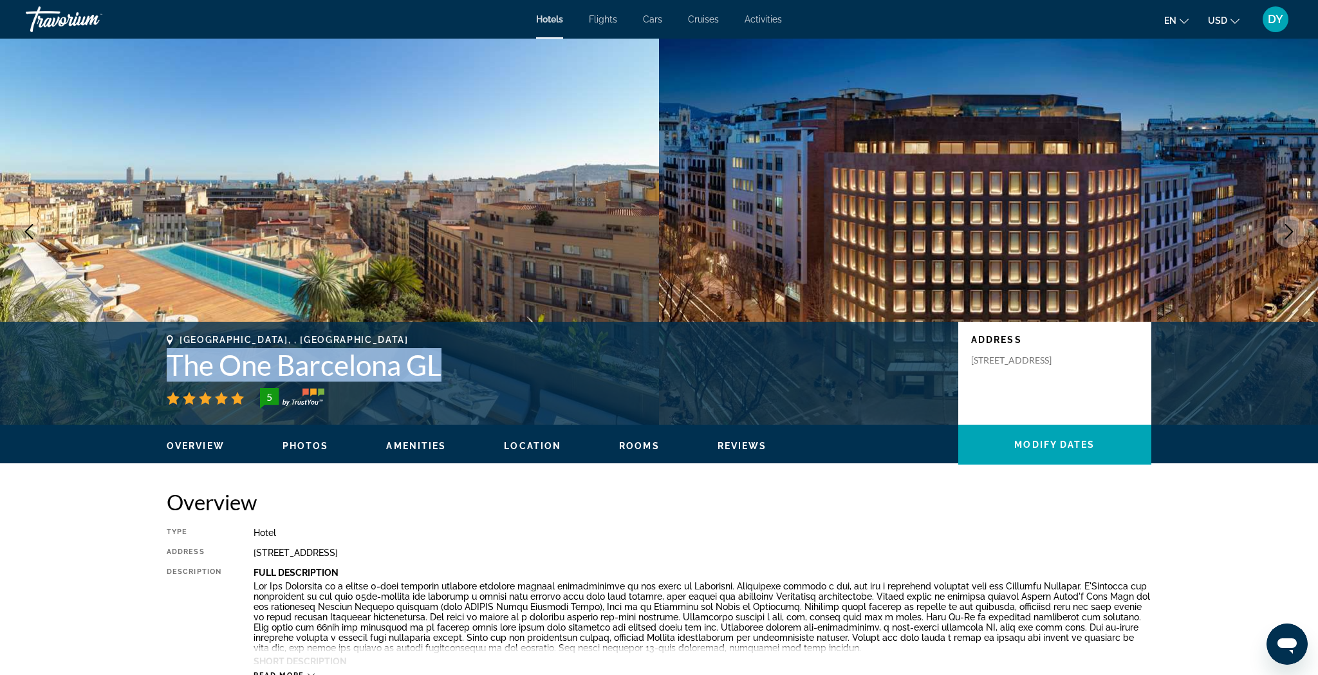
drag, startPoint x: 450, startPoint y: 367, endPoint x: 170, endPoint y: 360, distance: 280.0
click at [171, 360] on h1 "The One Barcelona GL" at bounding box center [556, 364] width 778 height 33
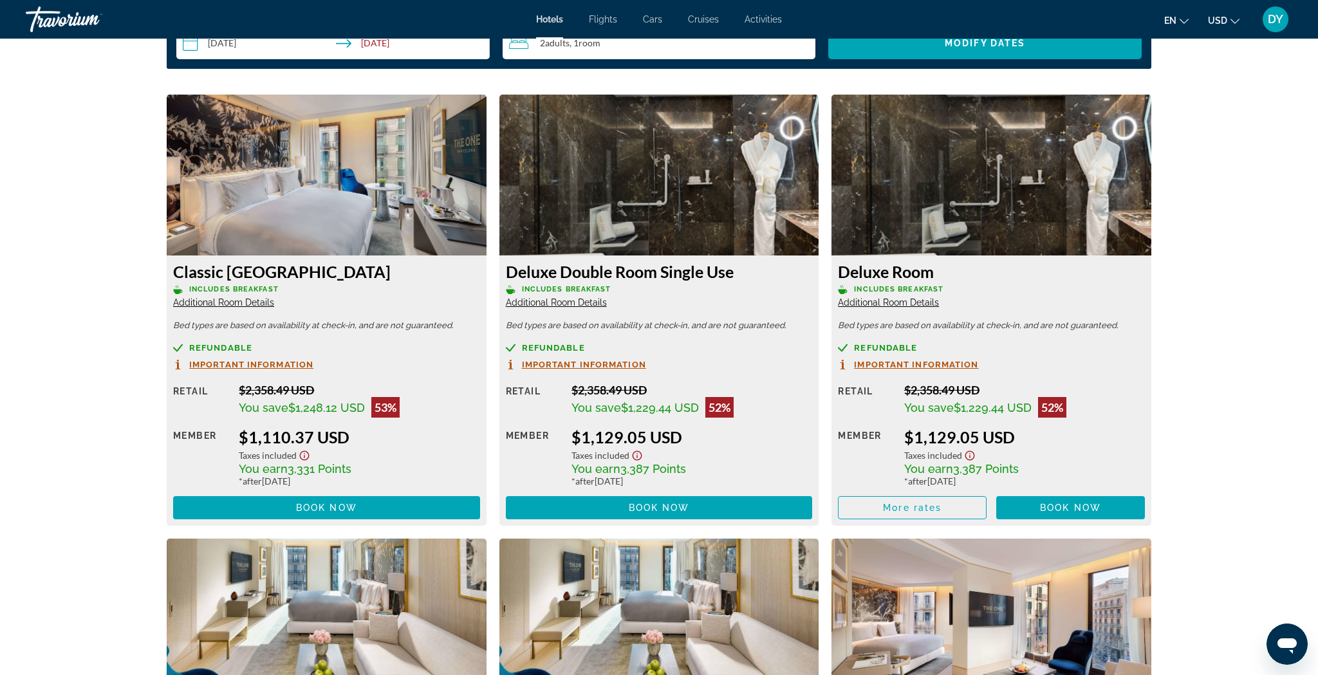
scroll to position [1728, 0]
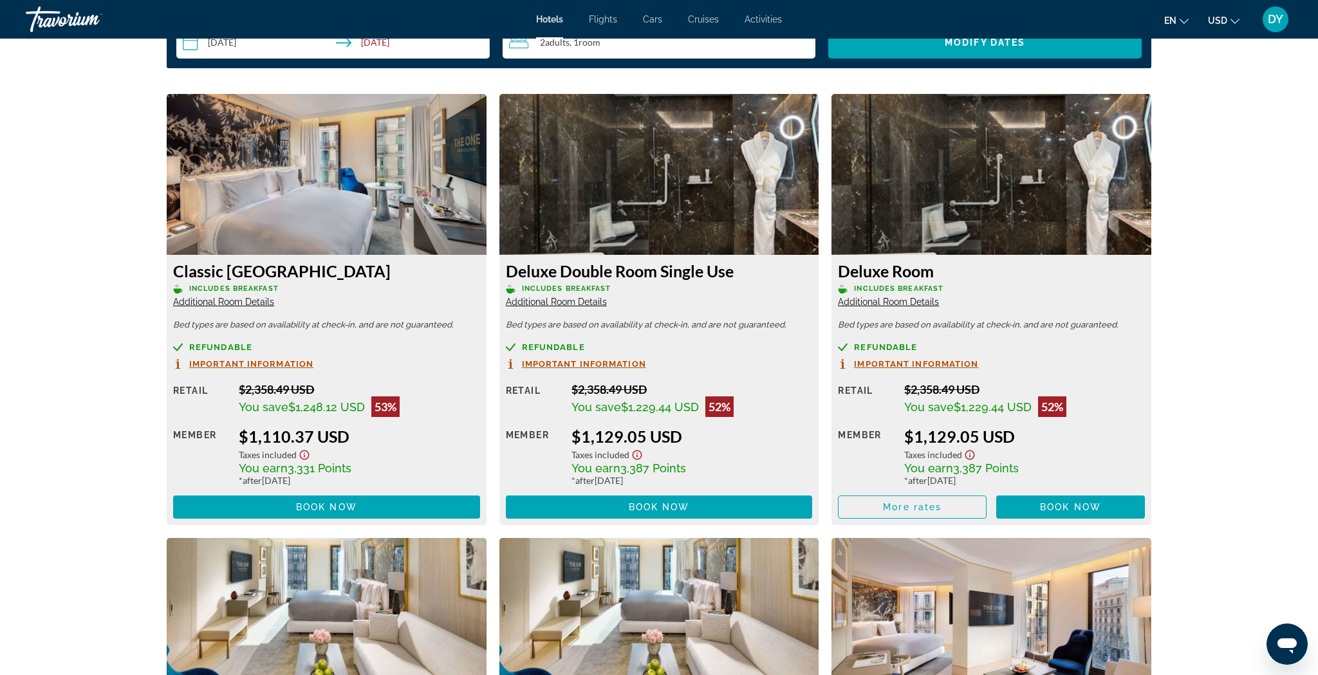
drag, startPoint x: 324, startPoint y: 392, endPoint x: 239, endPoint y: 392, distance: 84.3
click at [234, 392] on div "Retail $2,358.49 USD You save $1,248.12 USD 53% when you redeem Member $1,110.3…" at bounding box center [326, 450] width 307 height 136
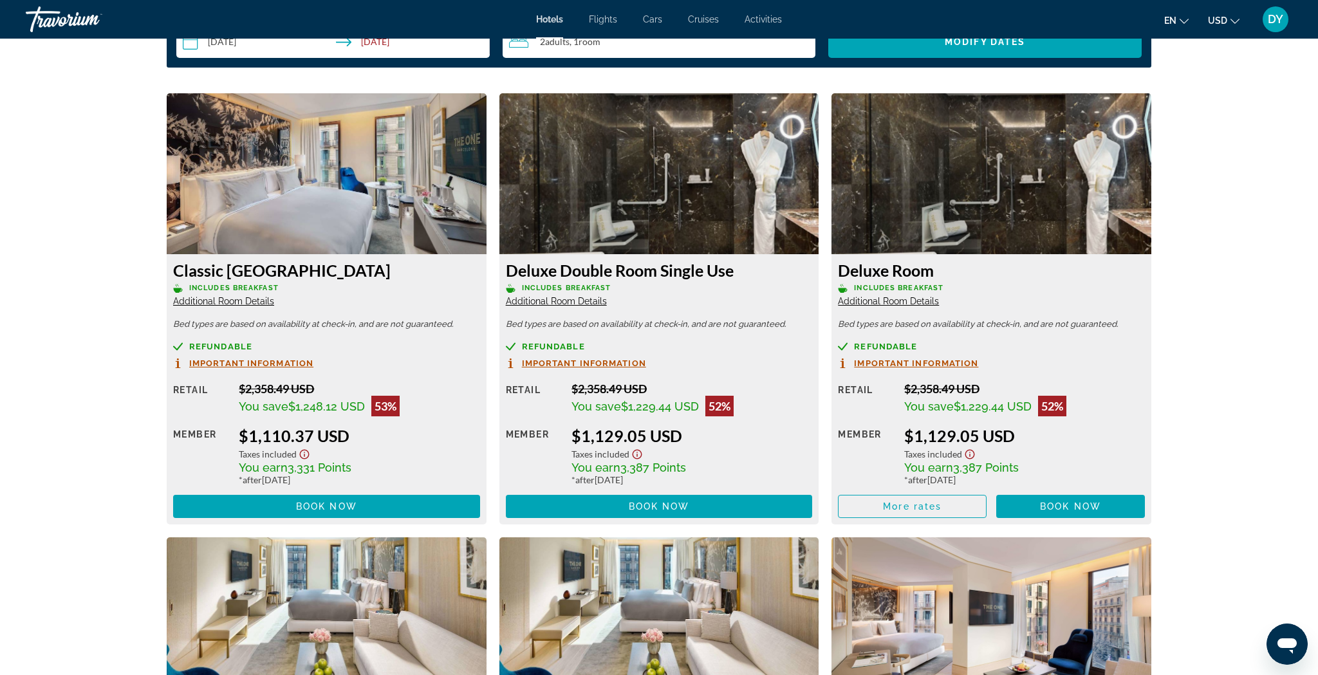
drag, startPoint x: 351, startPoint y: 437, endPoint x: 241, endPoint y: 437, distance: 110.7
click at [241, 437] on div "$1,110.37 USD" at bounding box center [359, 435] width 241 height 19
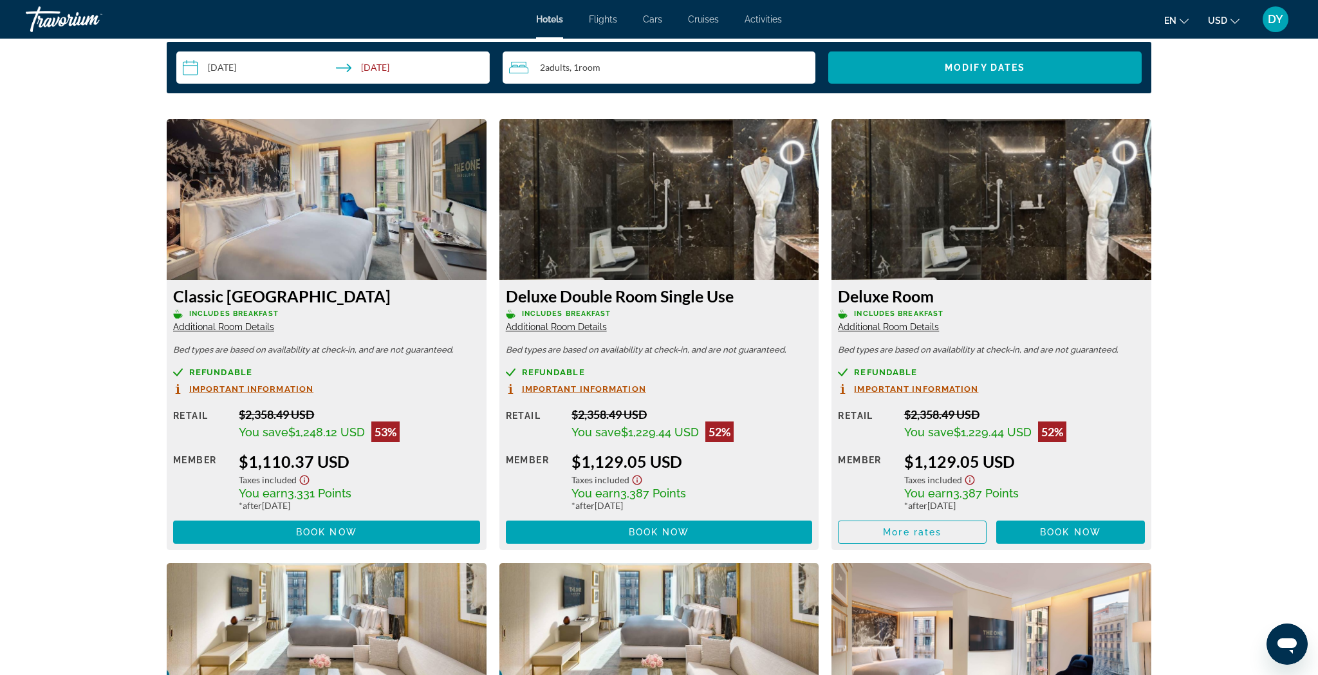
scroll to position [1680, 0]
